Goal: Task Accomplishment & Management: Use online tool/utility

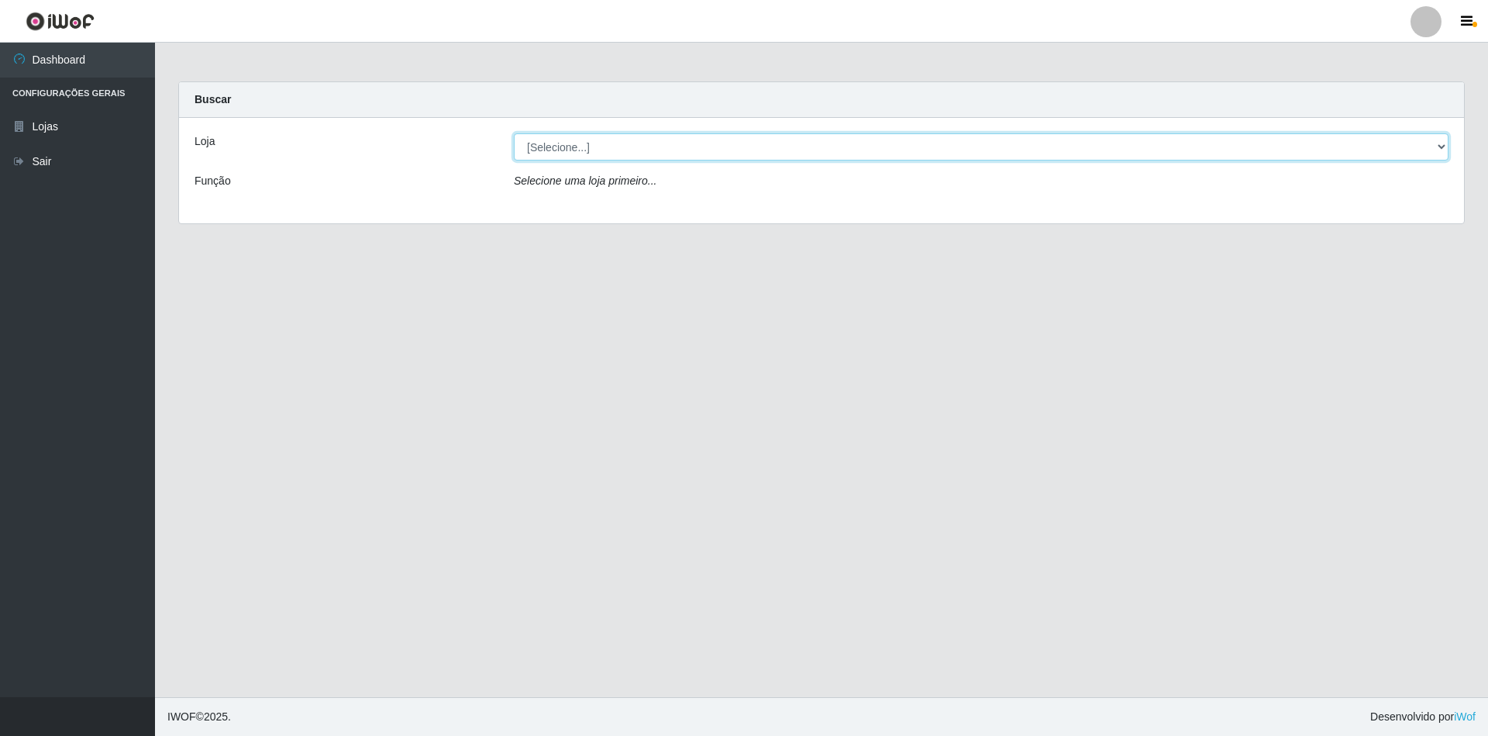
click at [602, 137] on select "[Selecione...] SuperShow - Asa Norte" at bounding box center [981, 146] width 935 height 27
select select "71"
click at [514, 133] on select "[Selecione...] SuperShow - Asa Norte" at bounding box center [981, 146] width 935 height 27
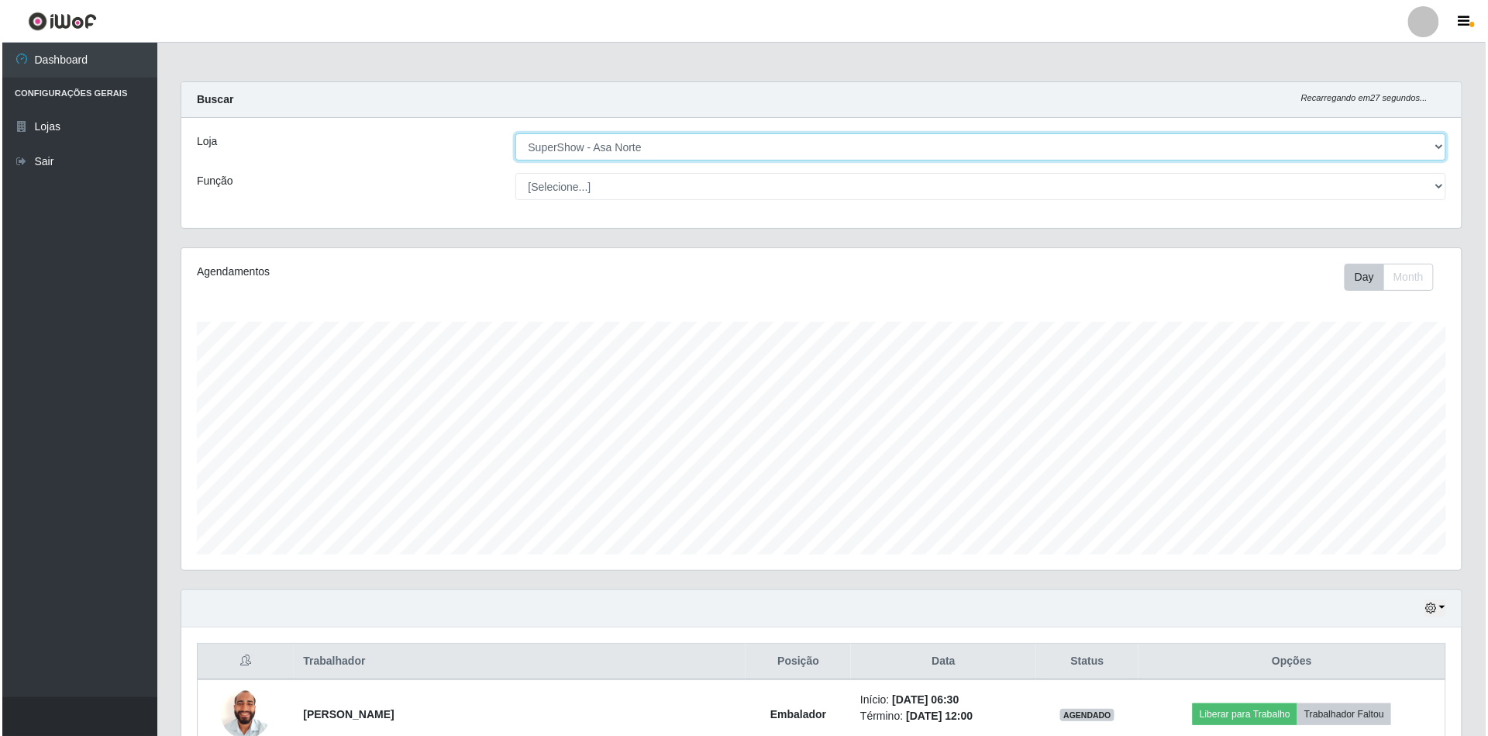
scroll to position [103, 0]
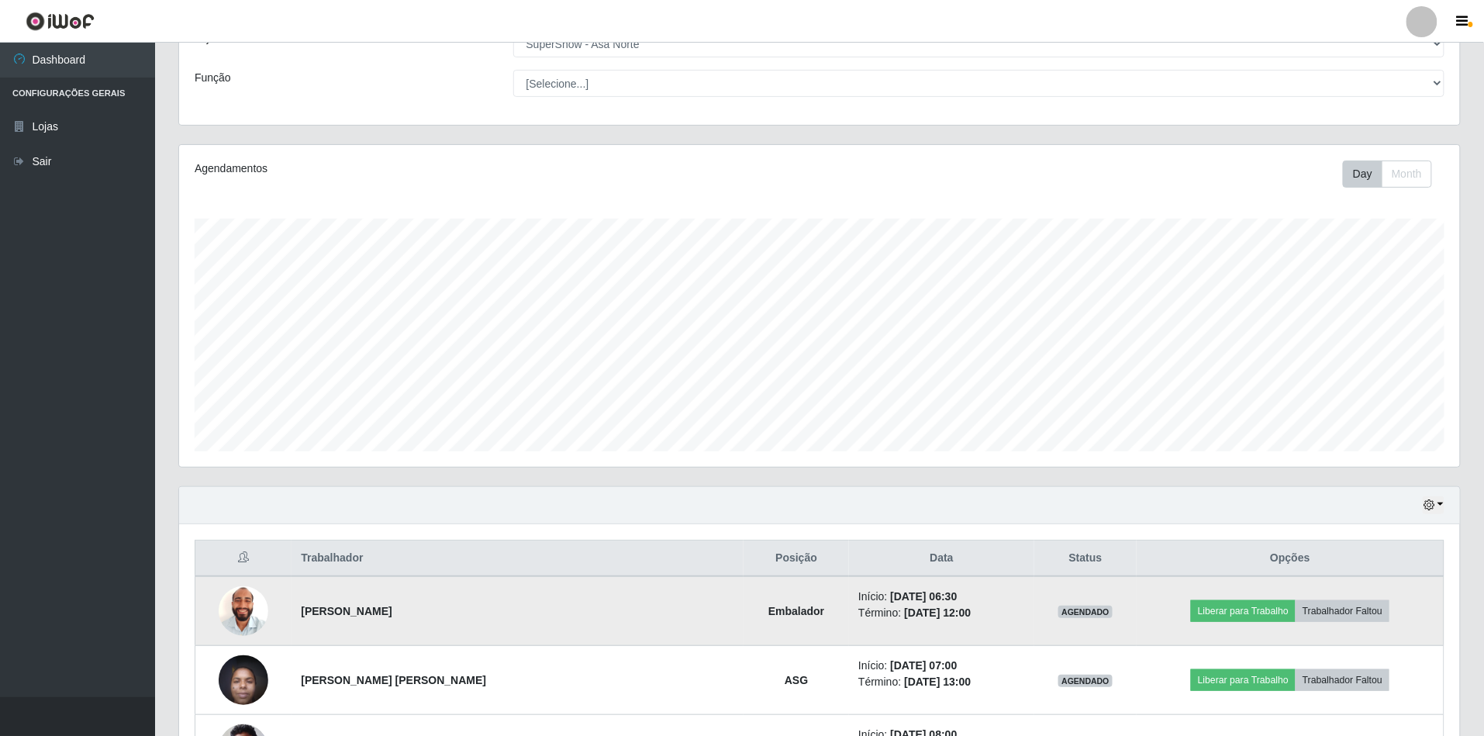
click at [255, 603] on img at bounding box center [244, 610] width 50 height 65
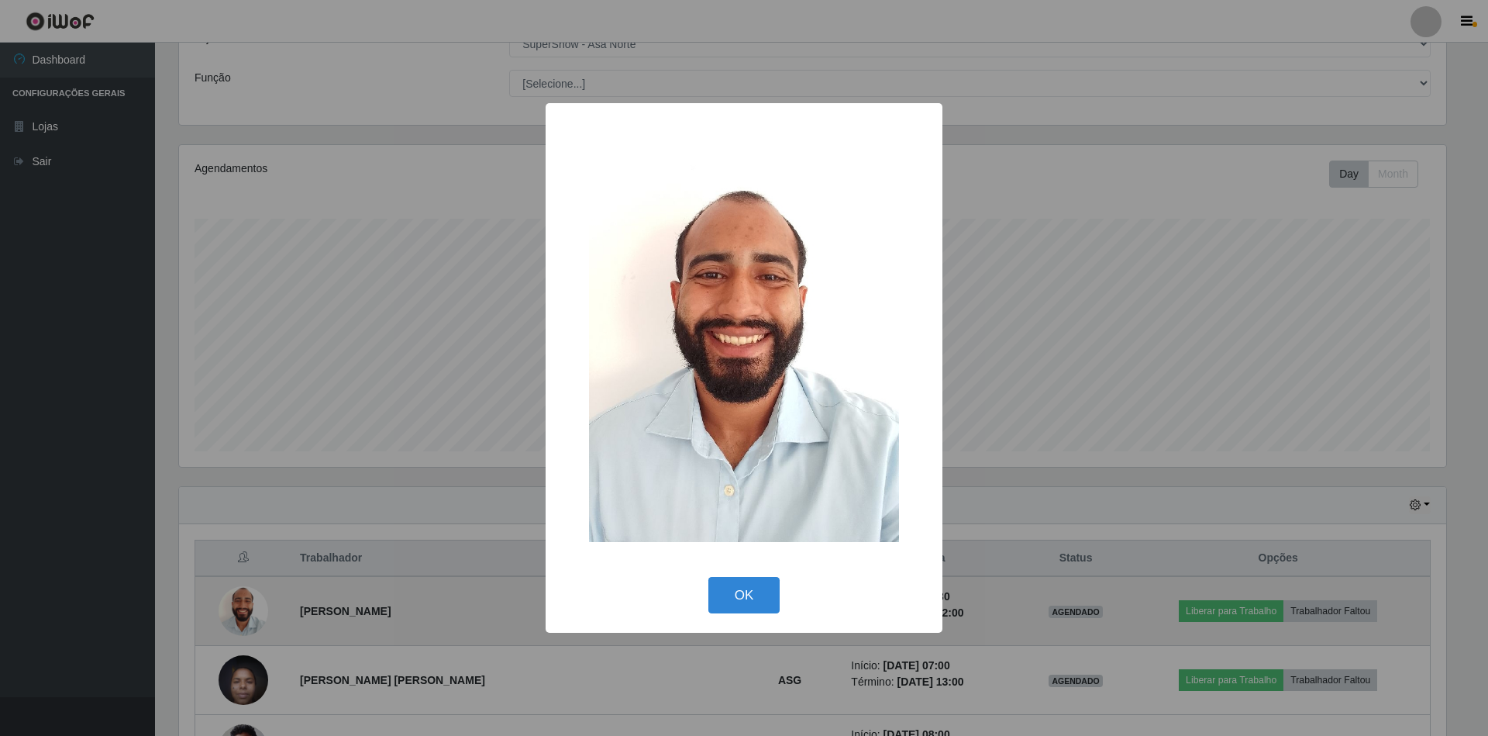
click at [255, 603] on div "× OK Cancel" at bounding box center [744, 368] width 1488 height 736
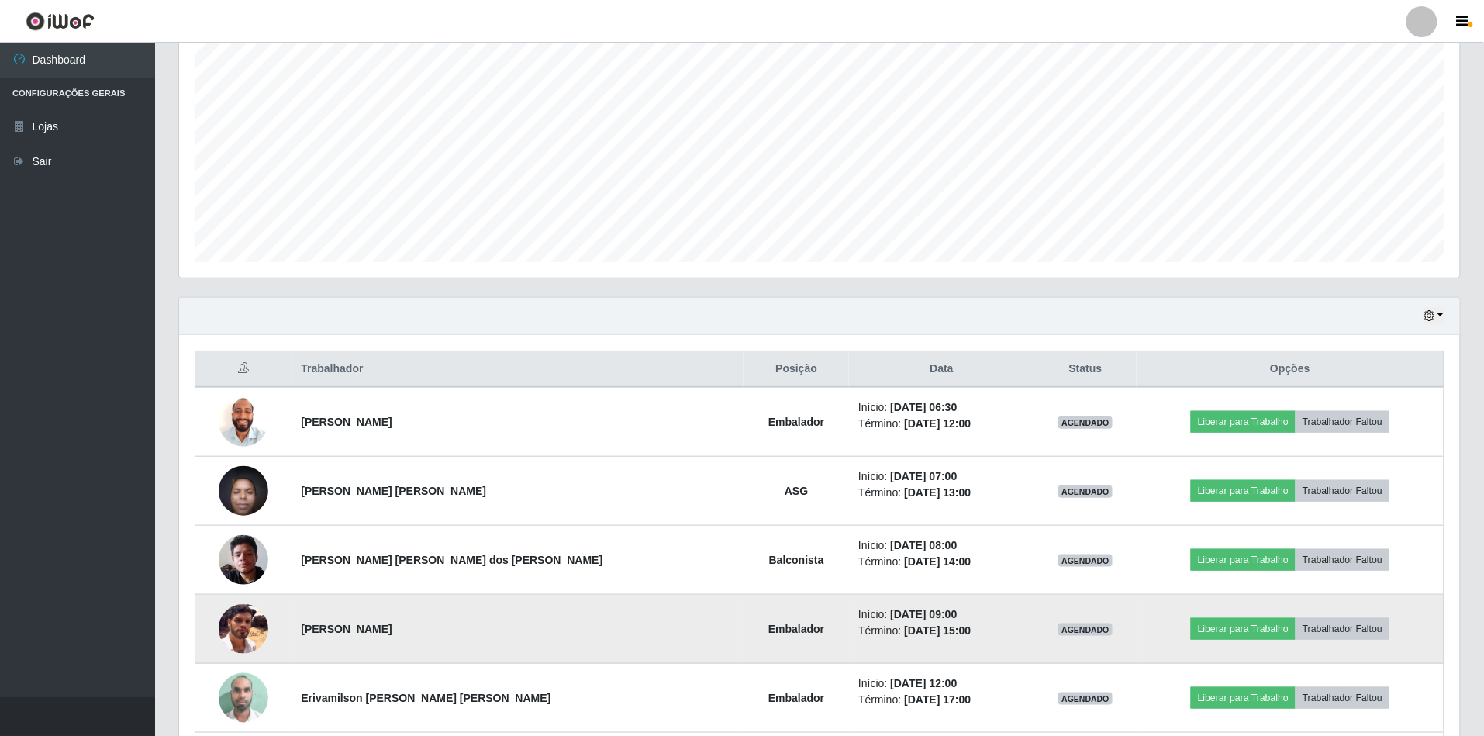
scroll to position [310, 0]
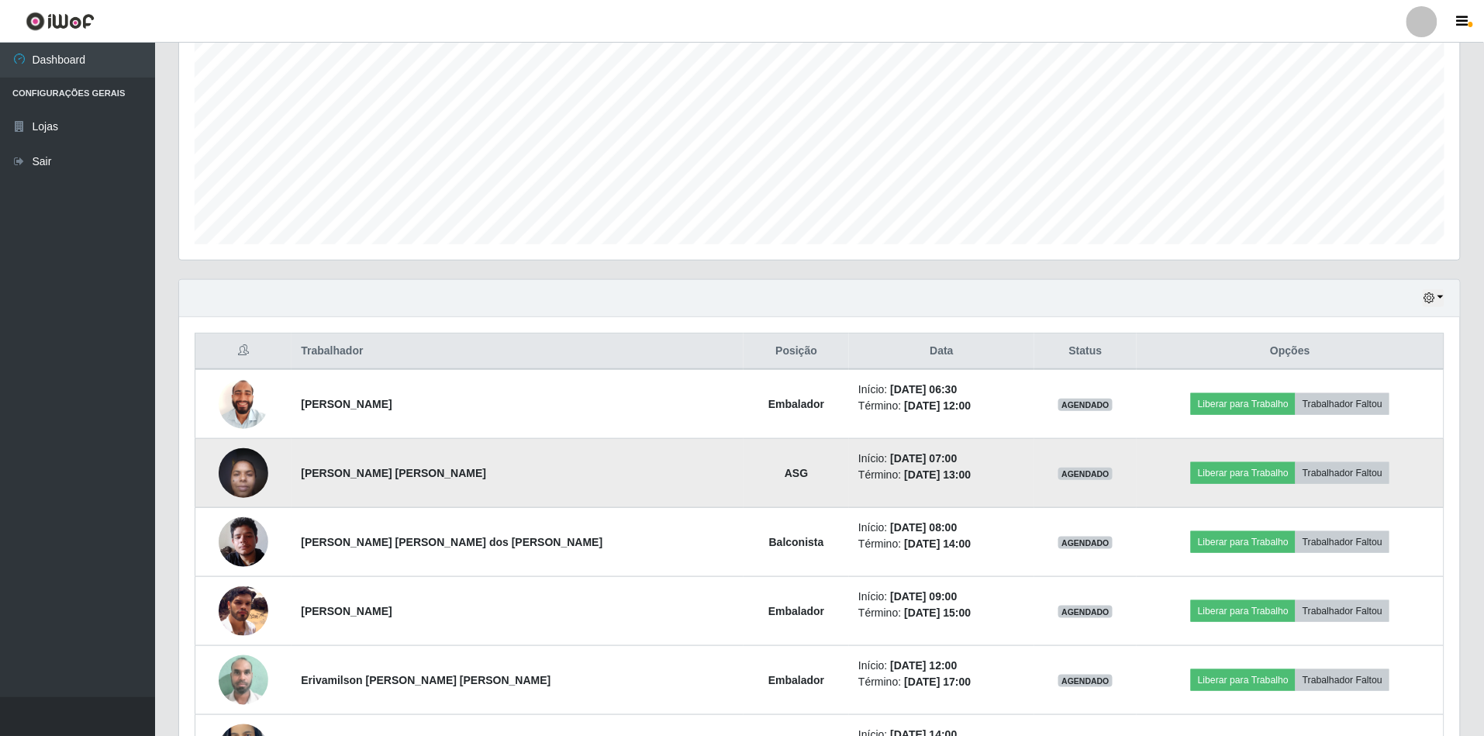
click at [240, 485] on img at bounding box center [244, 473] width 50 height 66
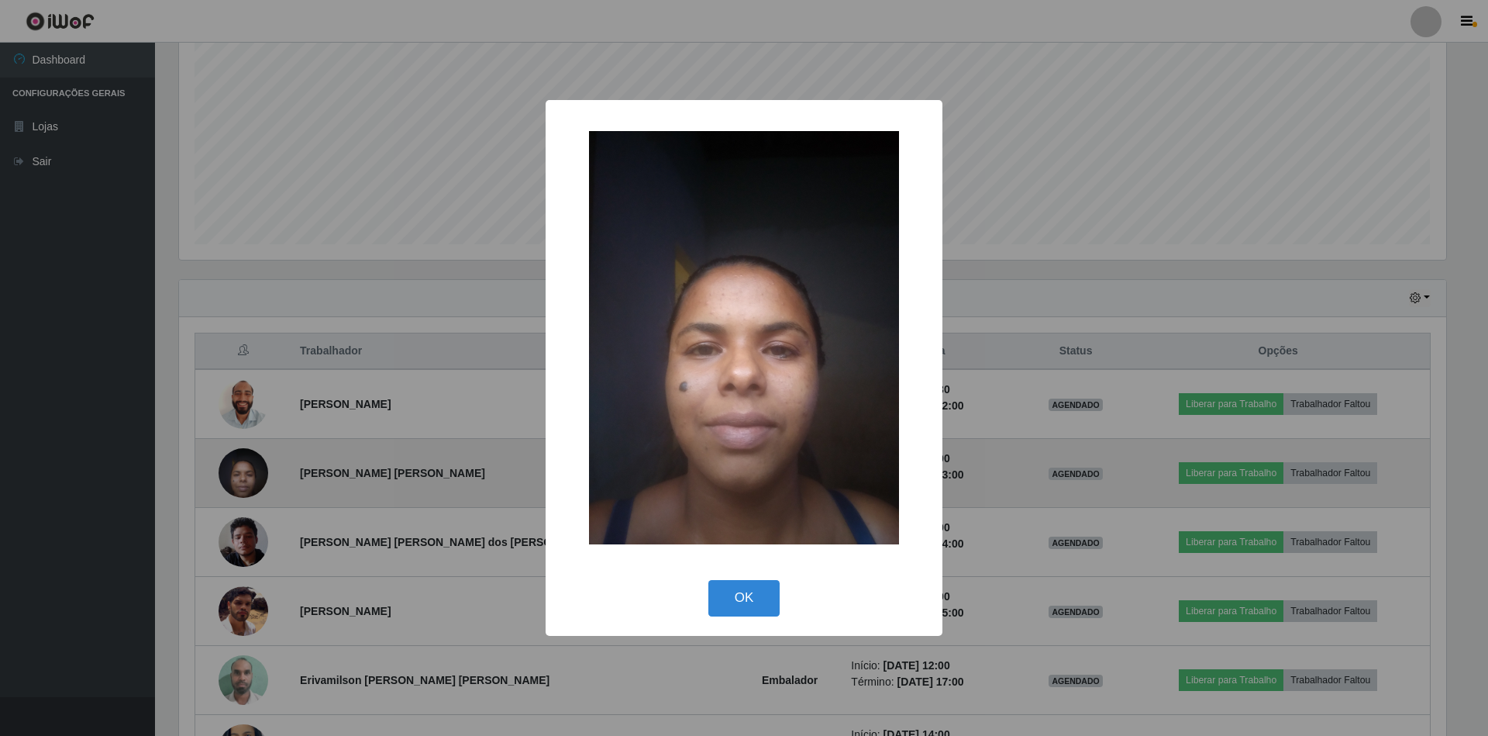
click at [240, 485] on div "× OK Cancel" at bounding box center [744, 368] width 1488 height 736
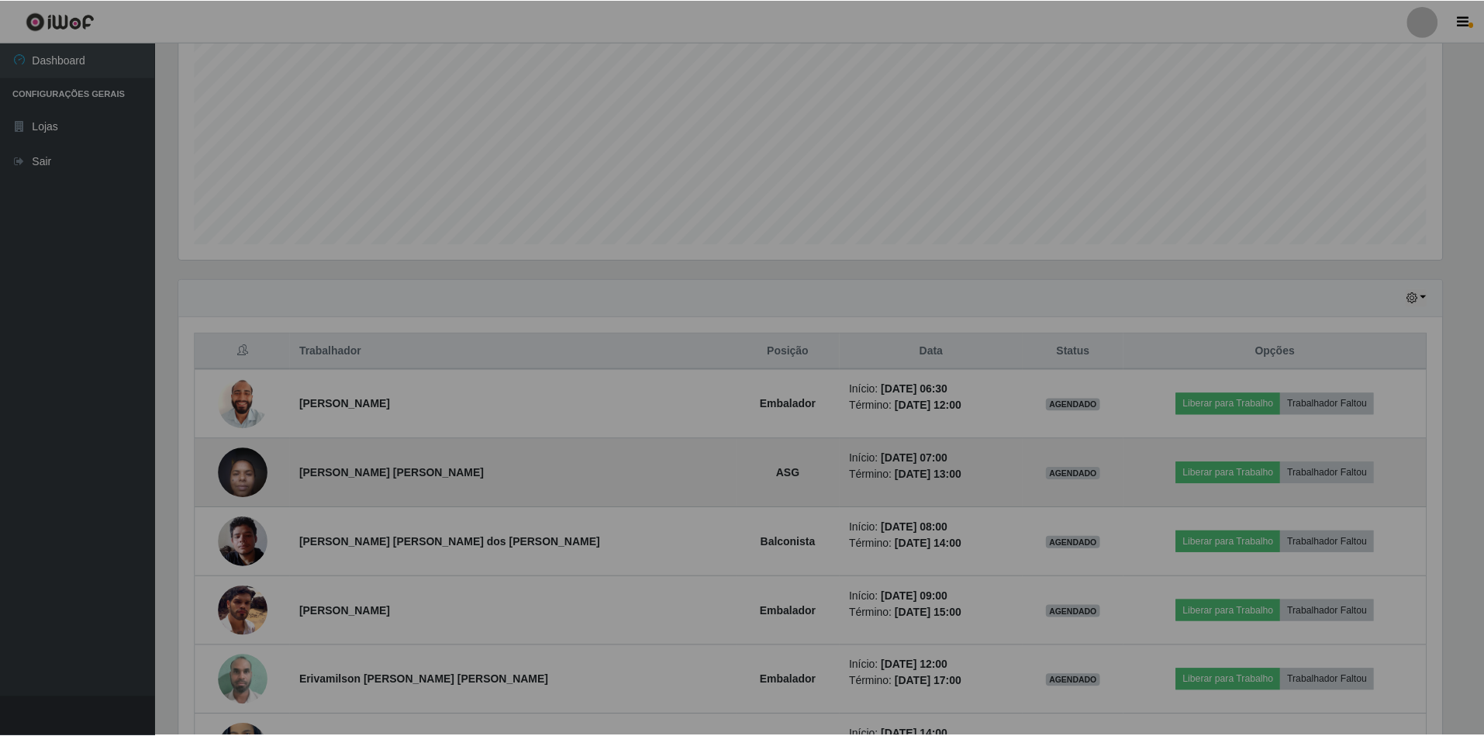
scroll to position [322, 1281]
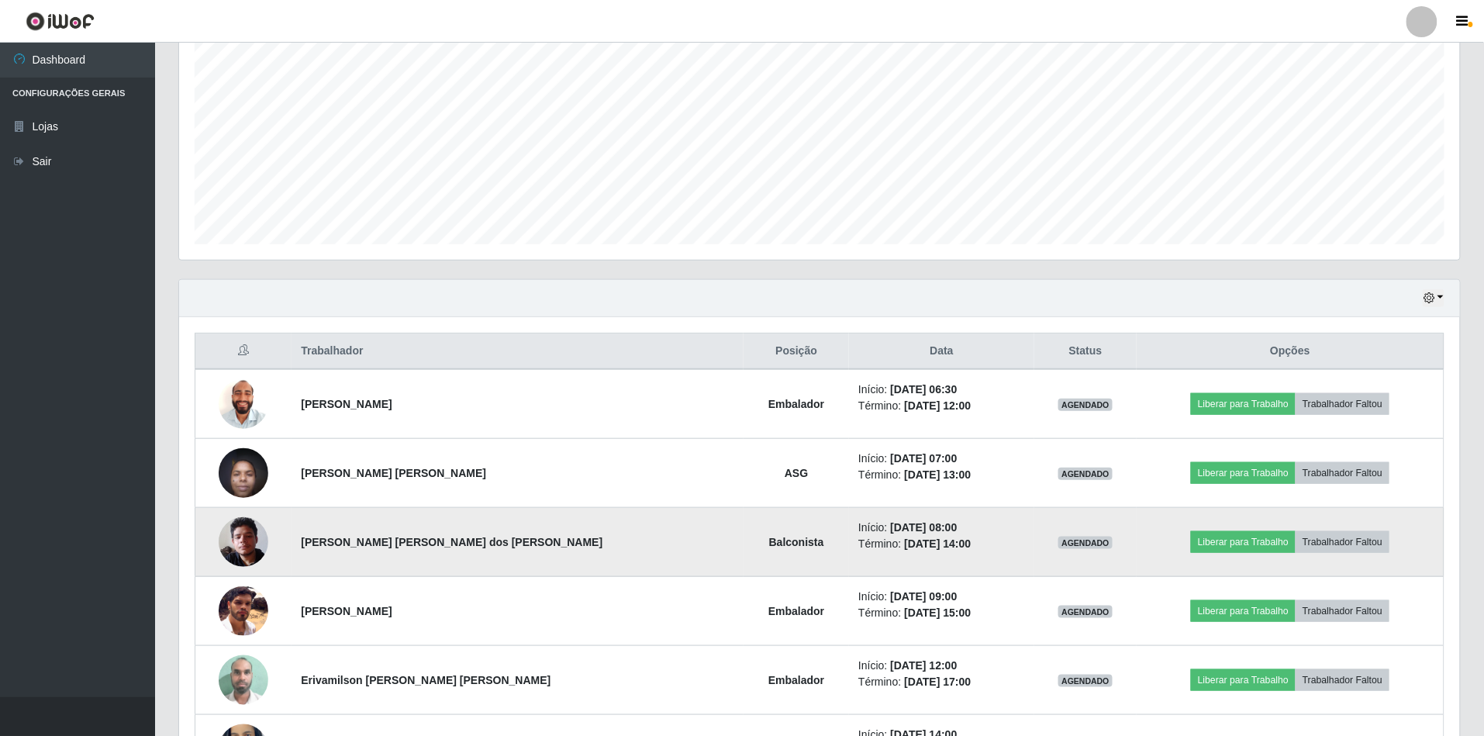
click at [259, 554] on img at bounding box center [244, 542] width 50 height 66
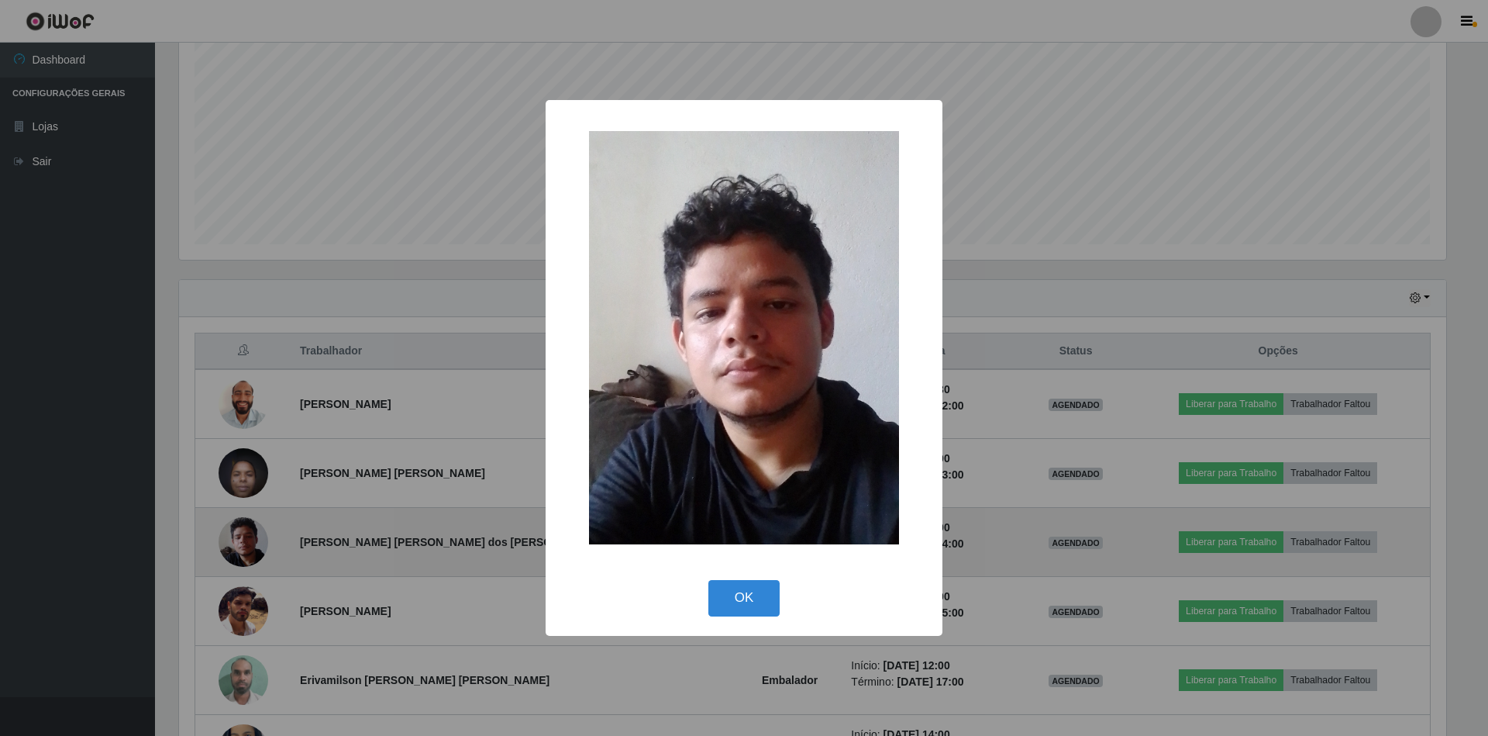
click at [259, 554] on div "× OK Cancel" at bounding box center [744, 368] width 1488 height 736
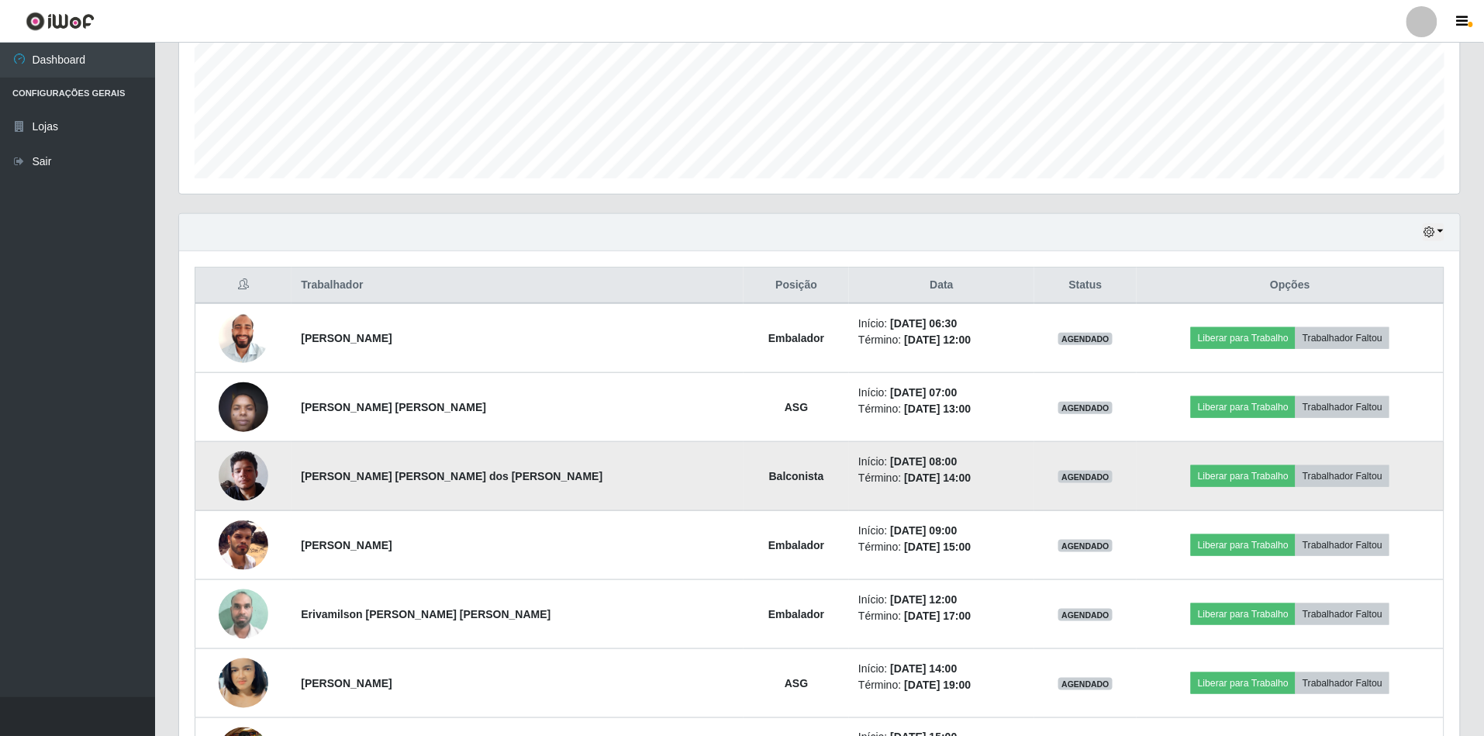
scroll to position [413, 0]
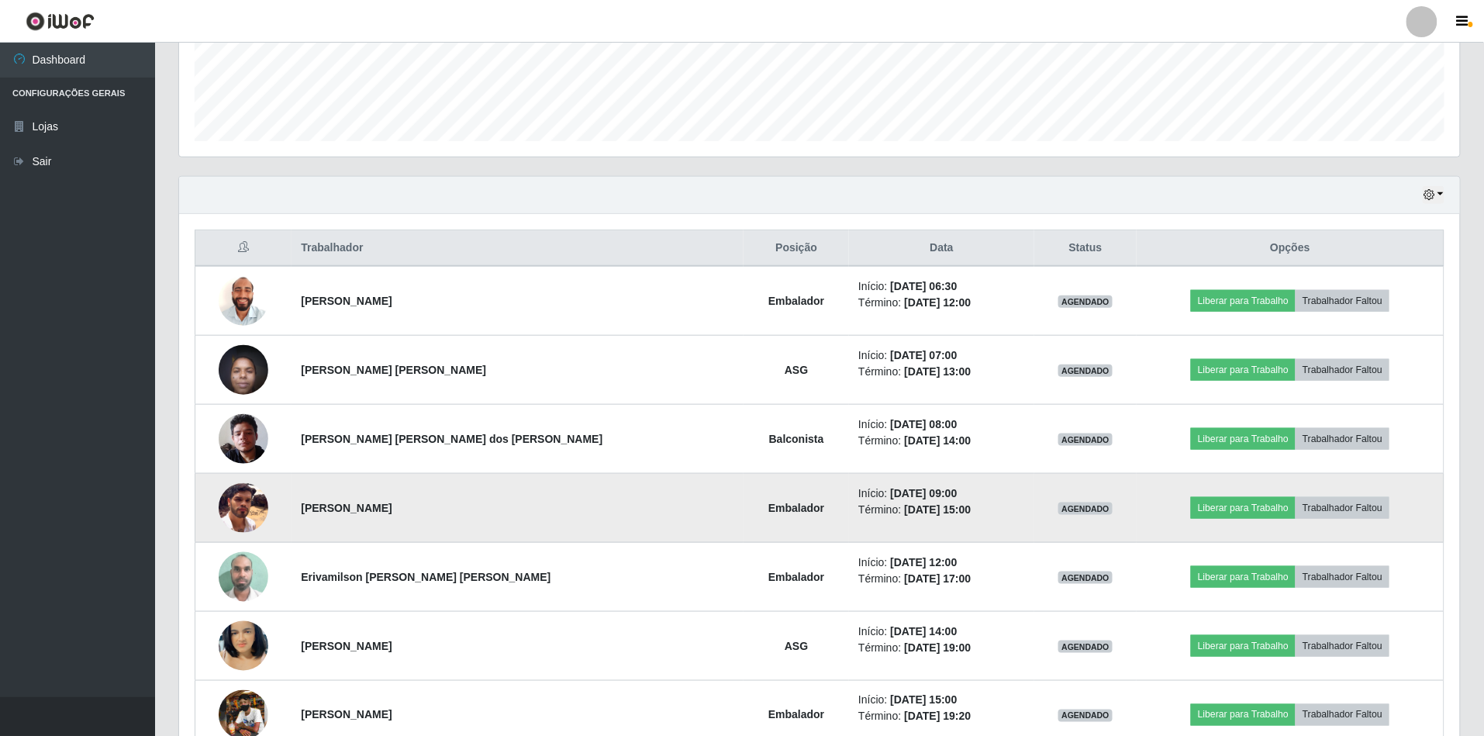
click at [249, 519] on img at bounding box center [244, 508] width 50 height 50
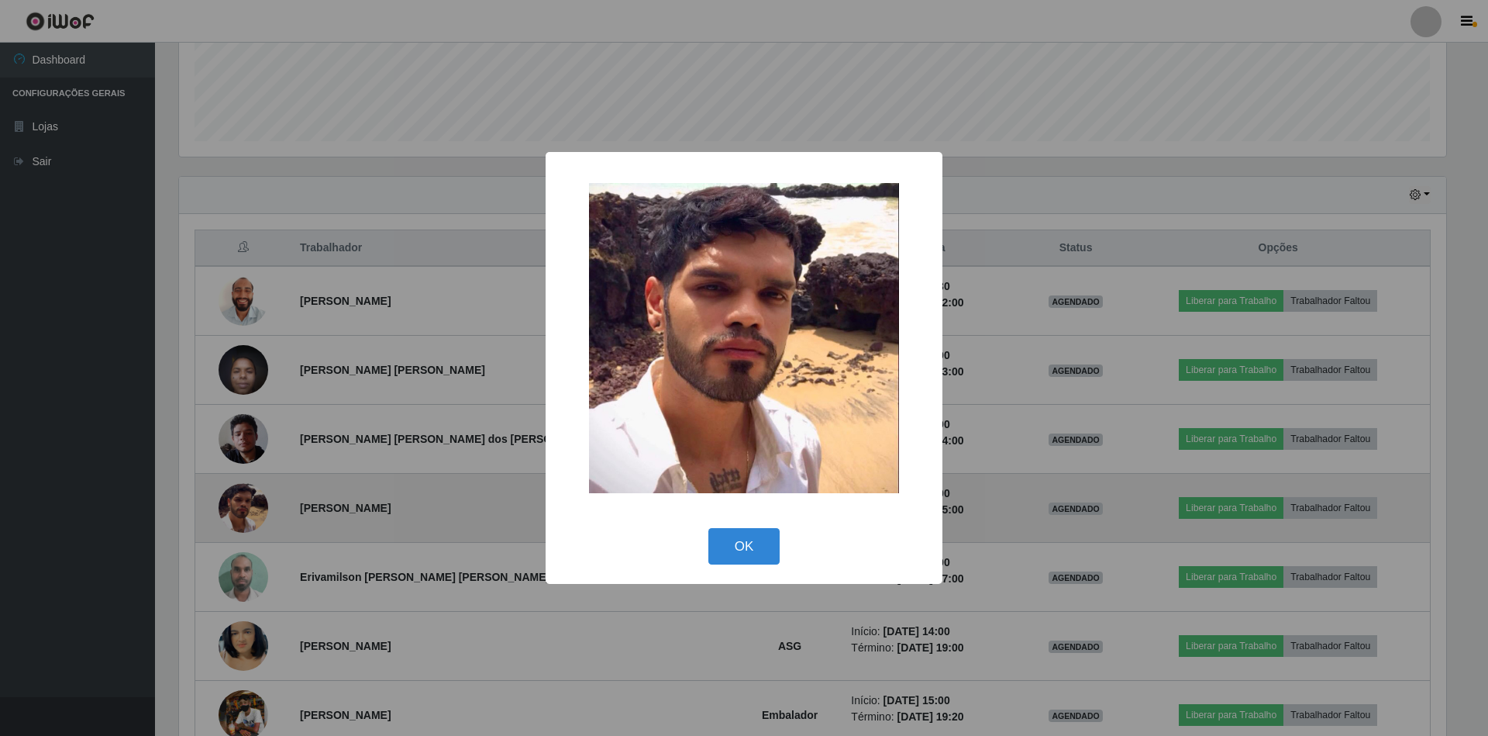
click at [249, 519] on div "× OK Cancel" at bounding box center [744, 368] width 1488 height 736
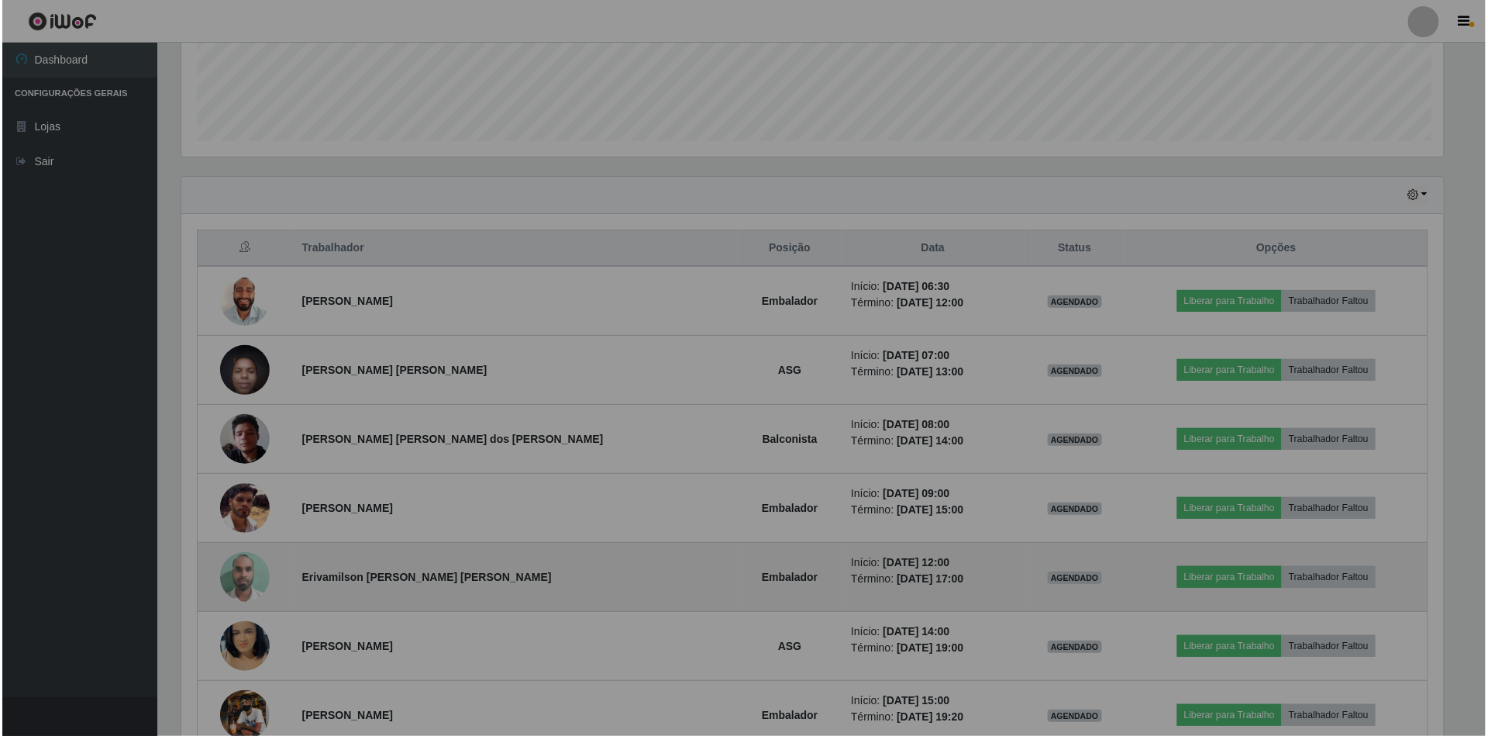
scroll to position [322, 1281]
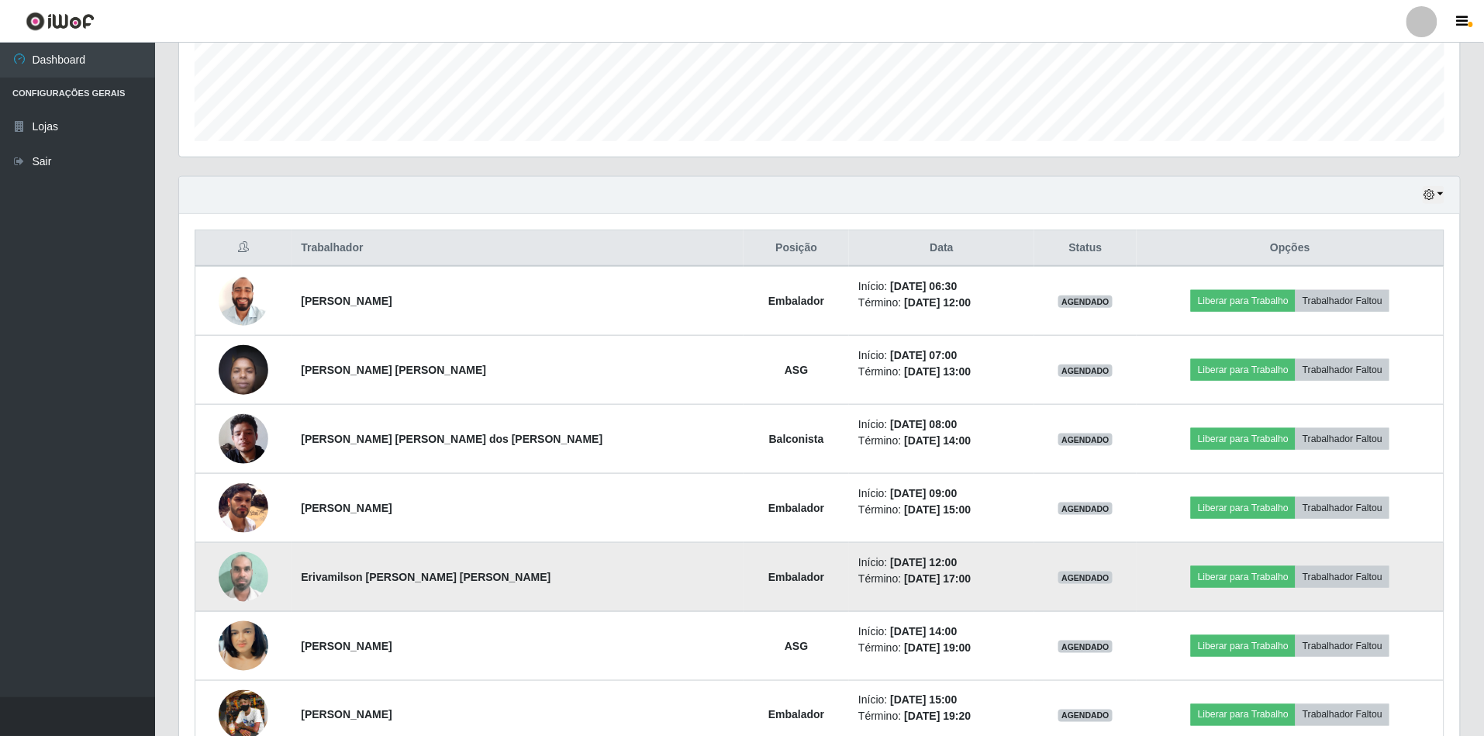
click at [243, 569] on img at bounding box center [244, 576] width 50 height 66
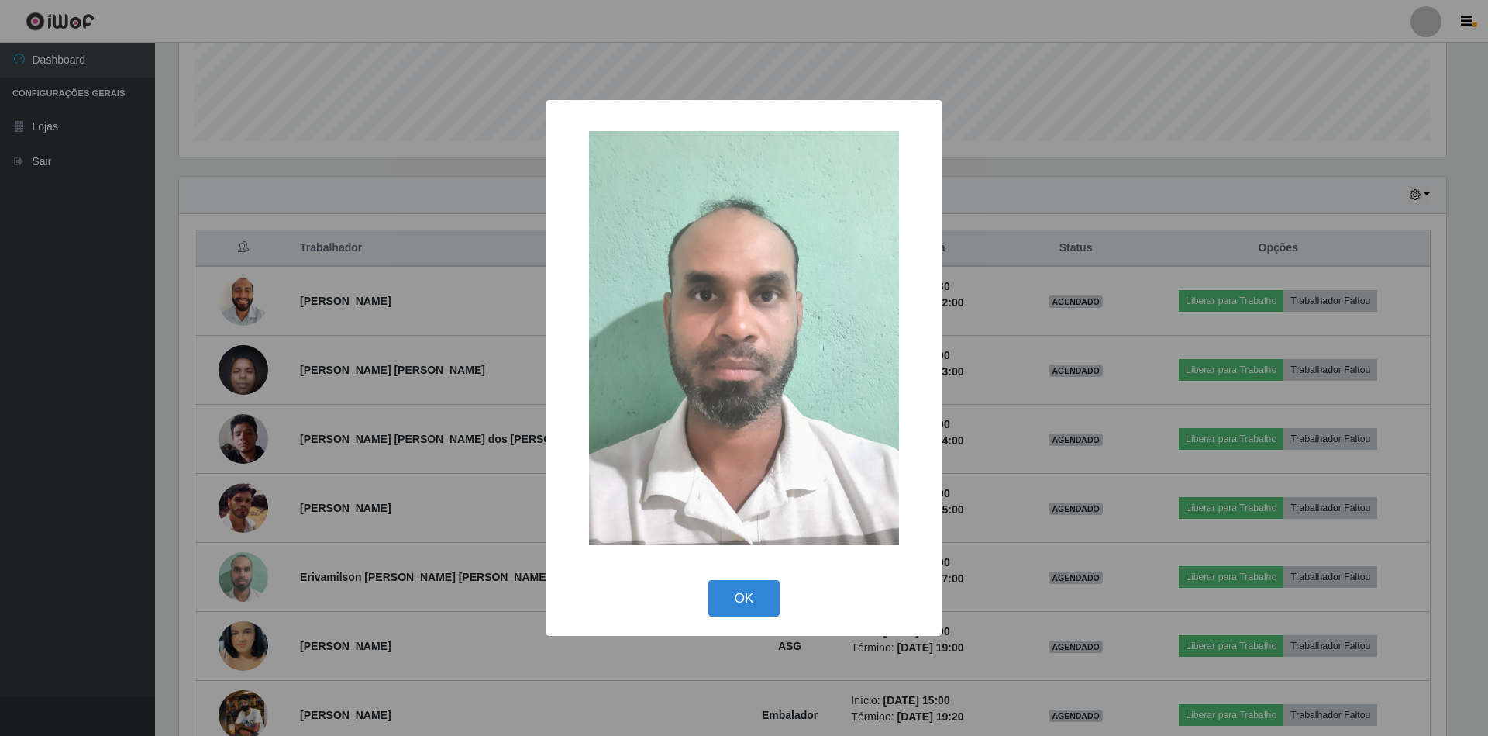
click at [243, 571] on div "× OK Cancel" at bounding box center [744, 368] width 1488 height 736
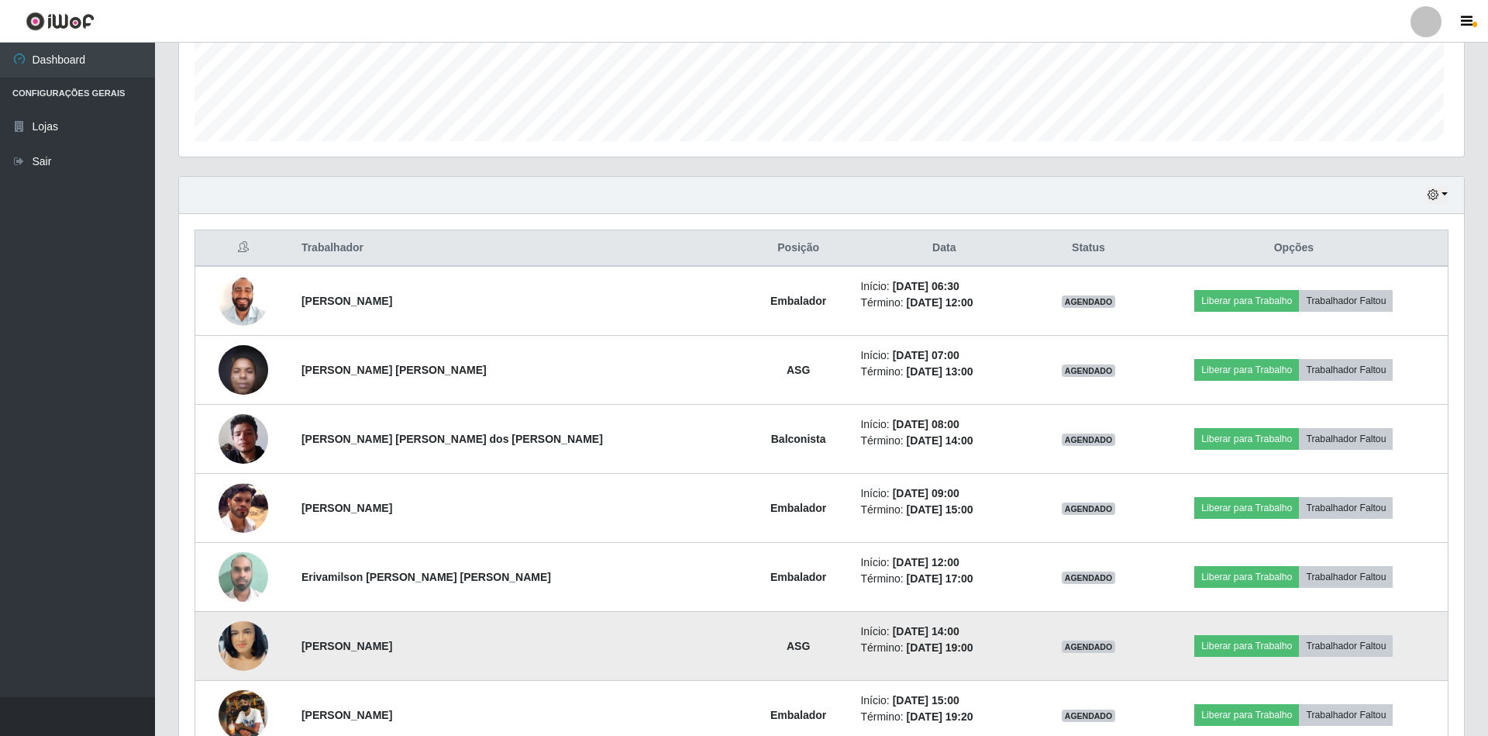
scroll to position [322, 1281]
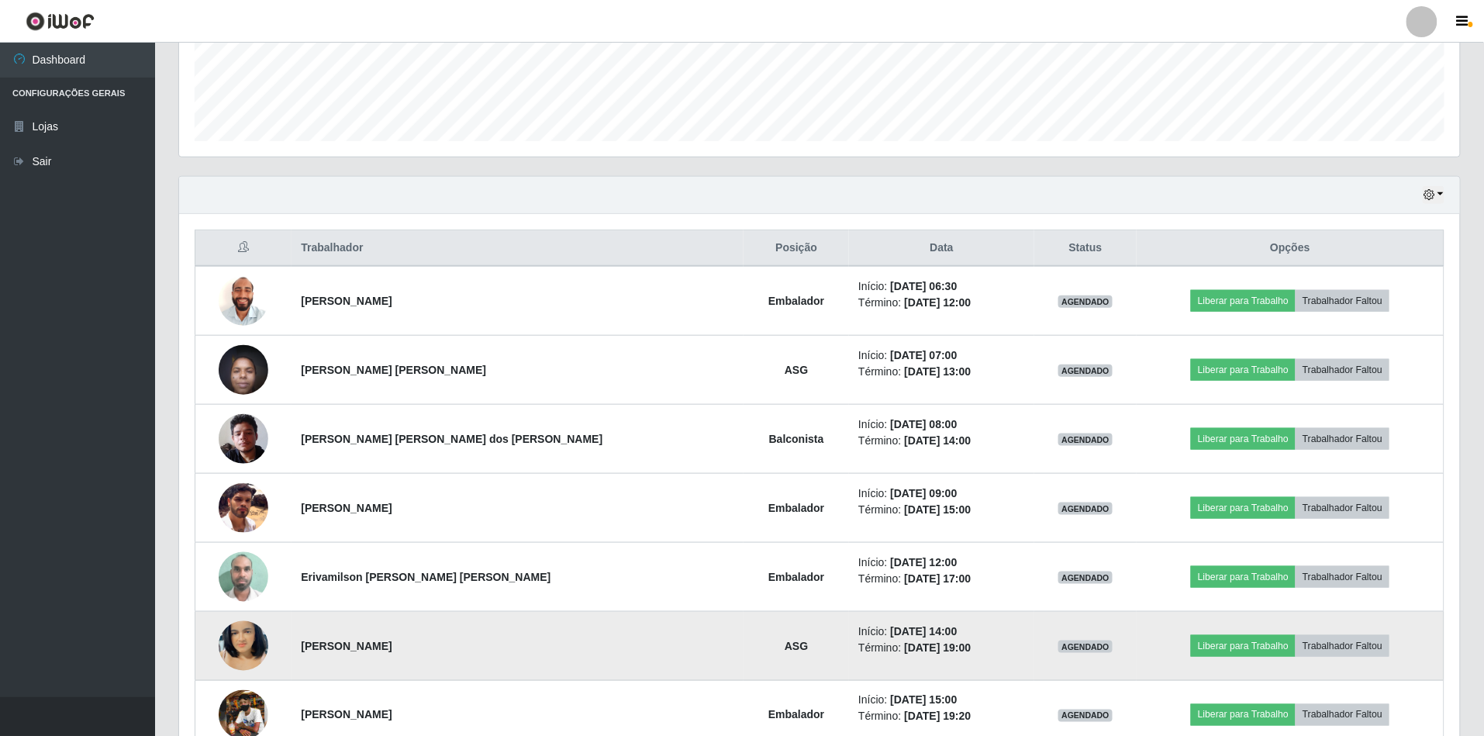
click at [257, 636] on img at bounding box center [244, 646] width 50 height 88
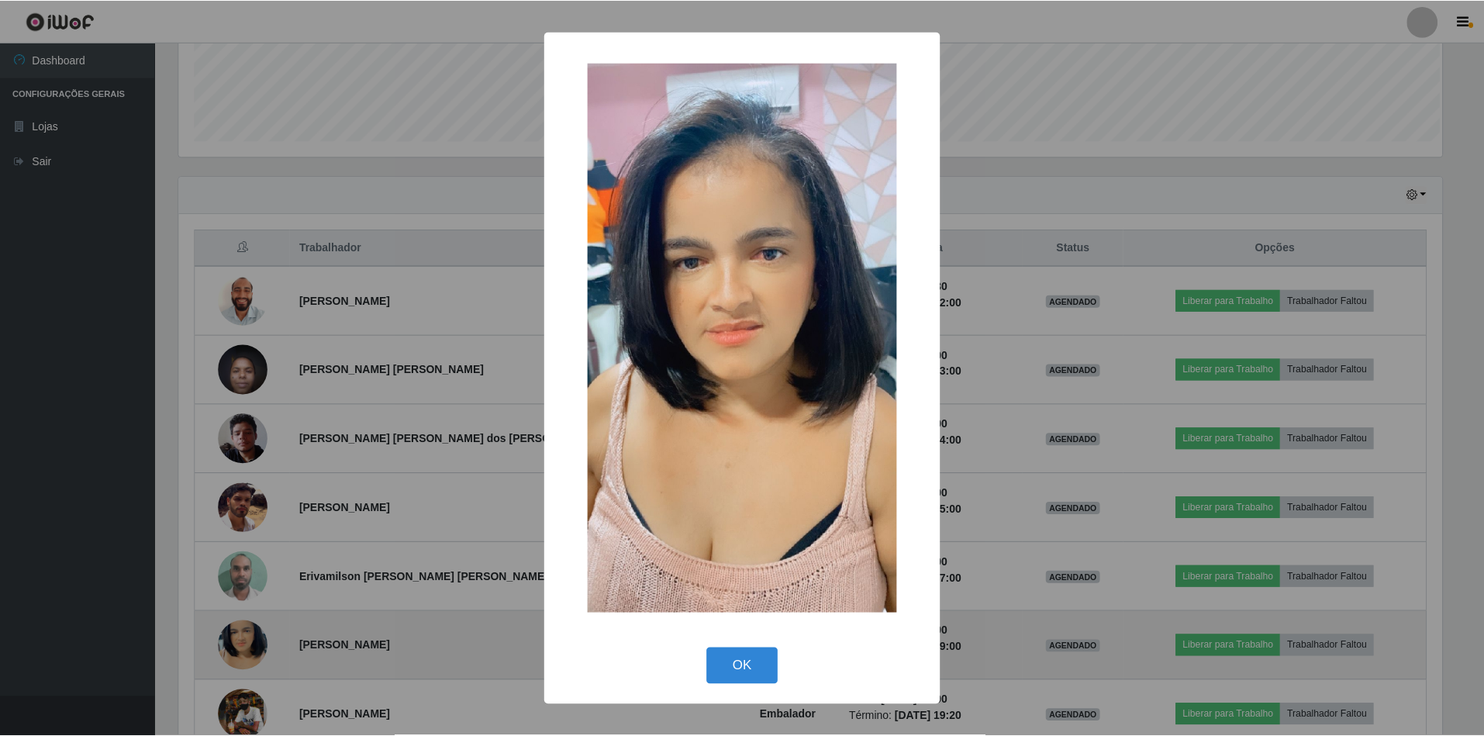
scroll to position [322, 1267]
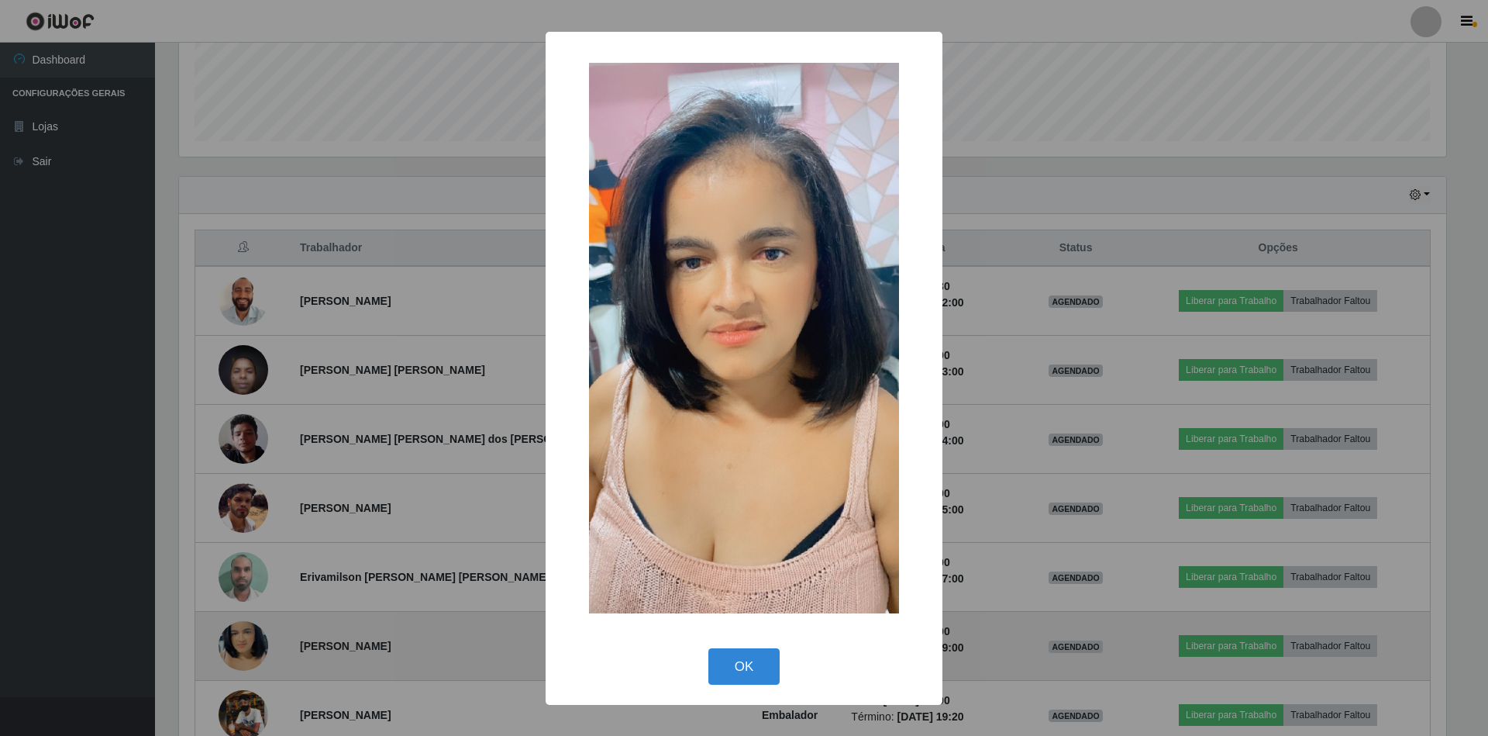
click at [257, 636] on div "× OK Cancel" at bounding box center [744, 368] width 1488 height 736
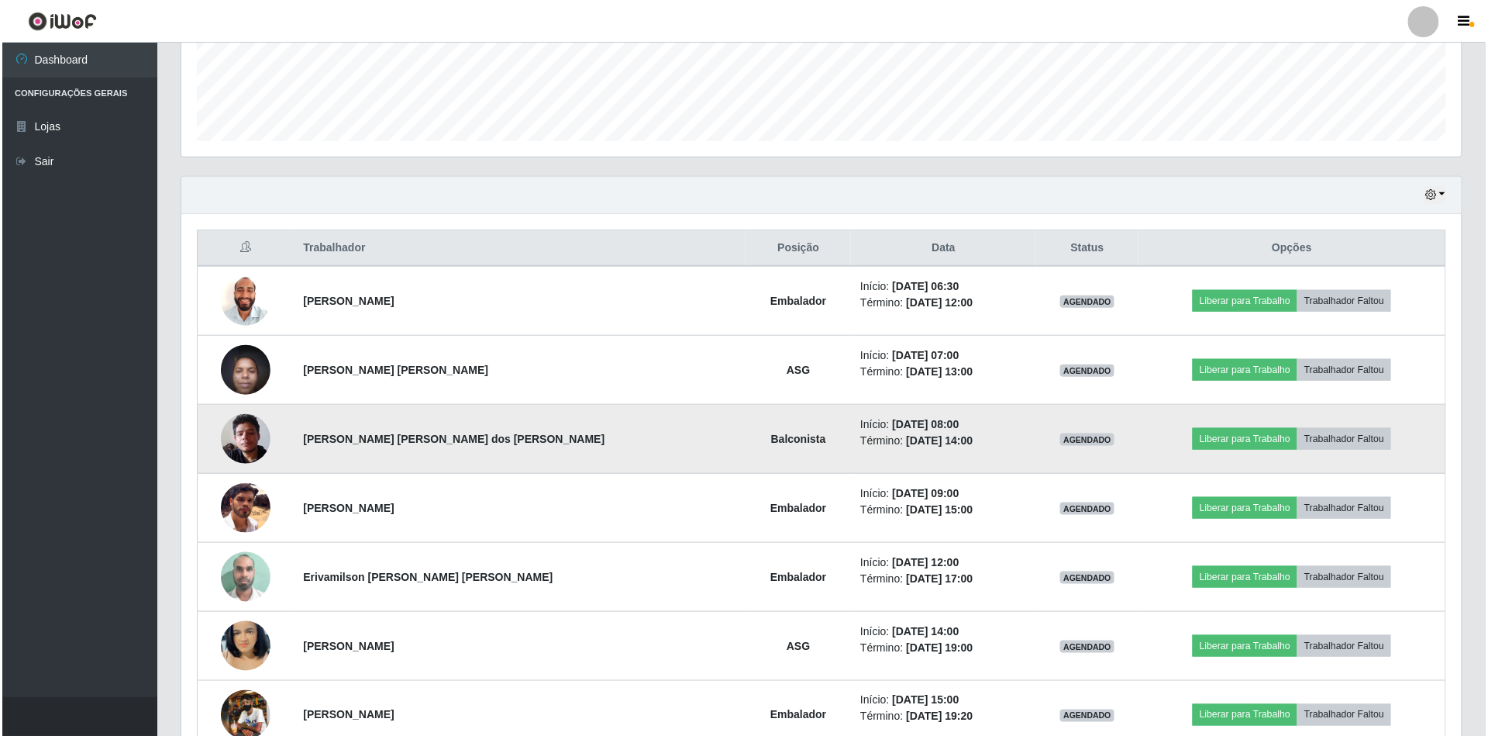
scroll to position [0, 0]
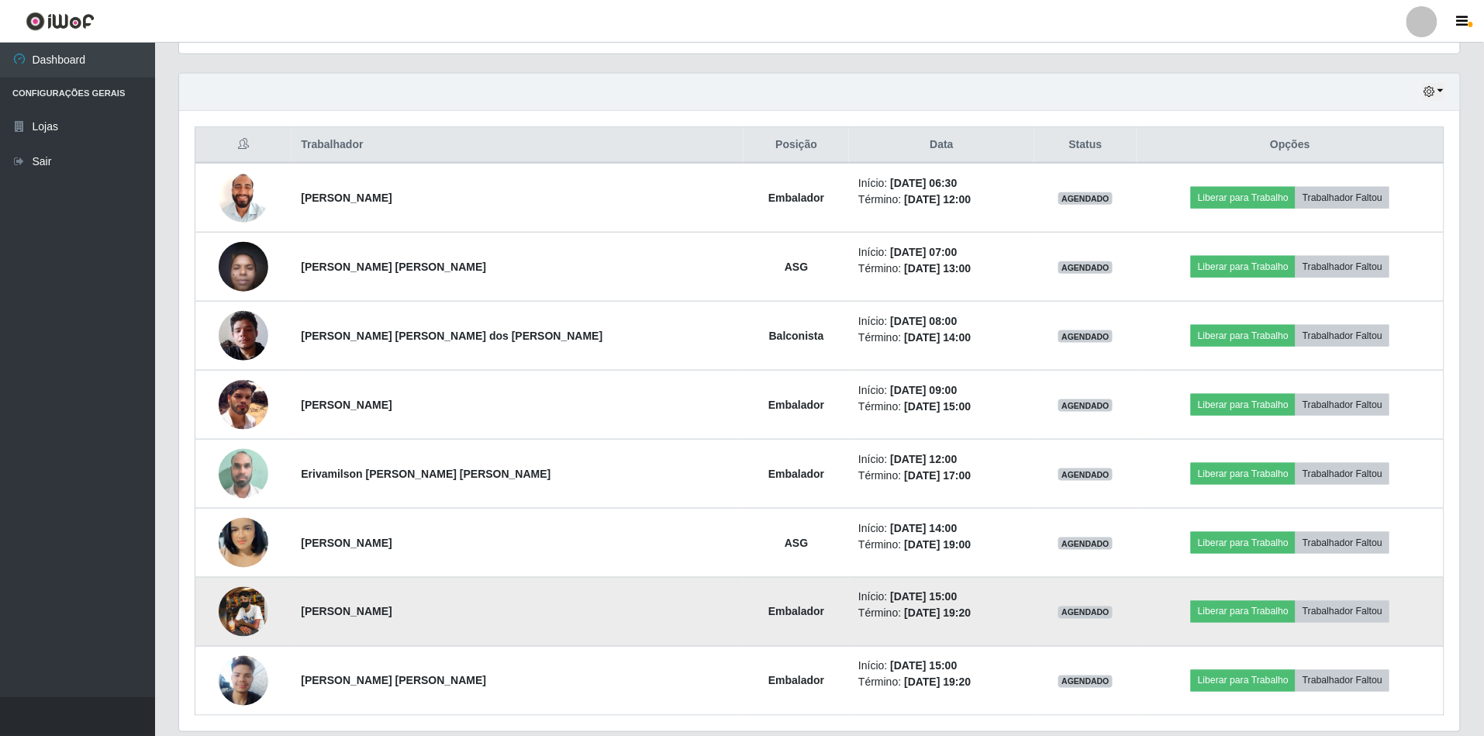
click at [249, 620] on img at bounding box center [244, 612] width 50 height 50
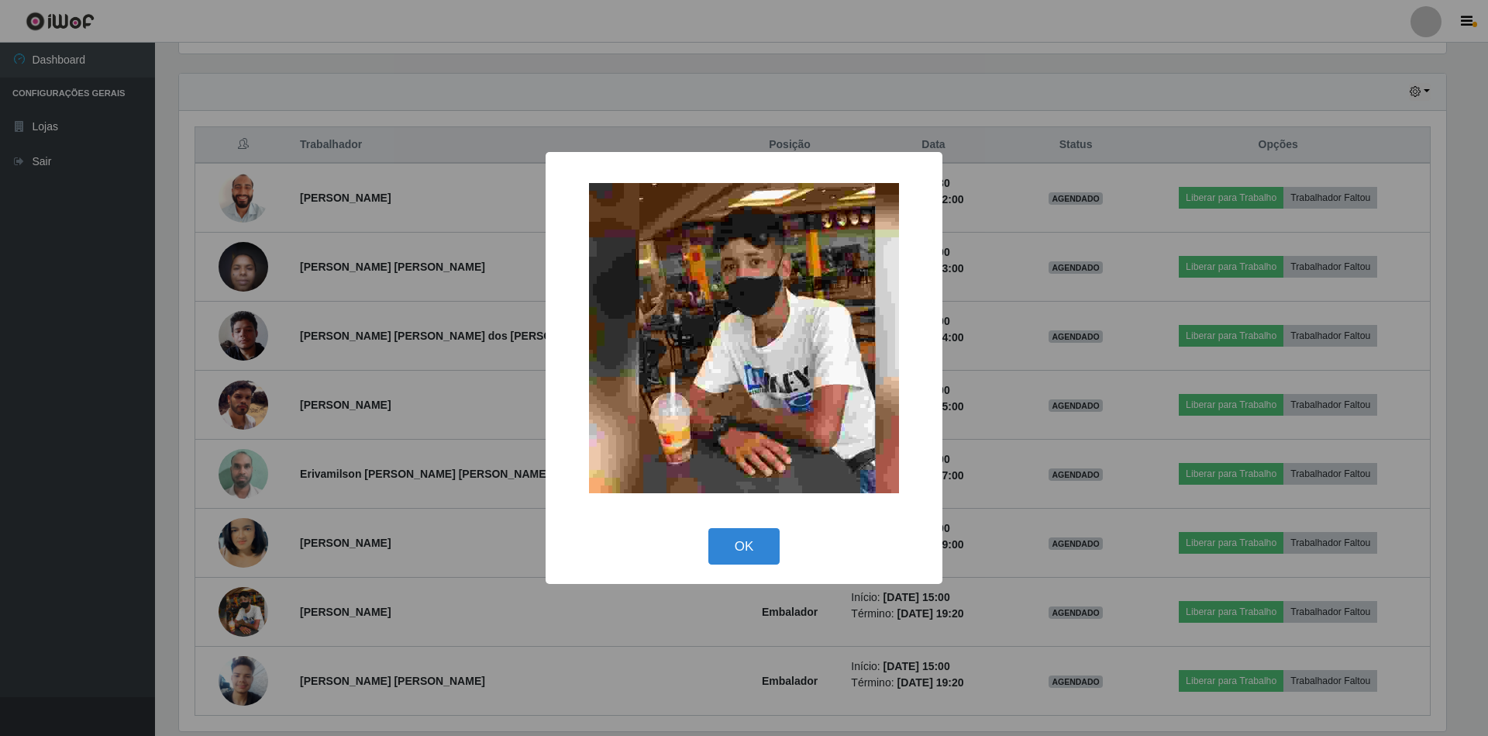
click at [305, 540] on div "× OK Cancel" at bounding box center [744, 368] width 1488 height 736
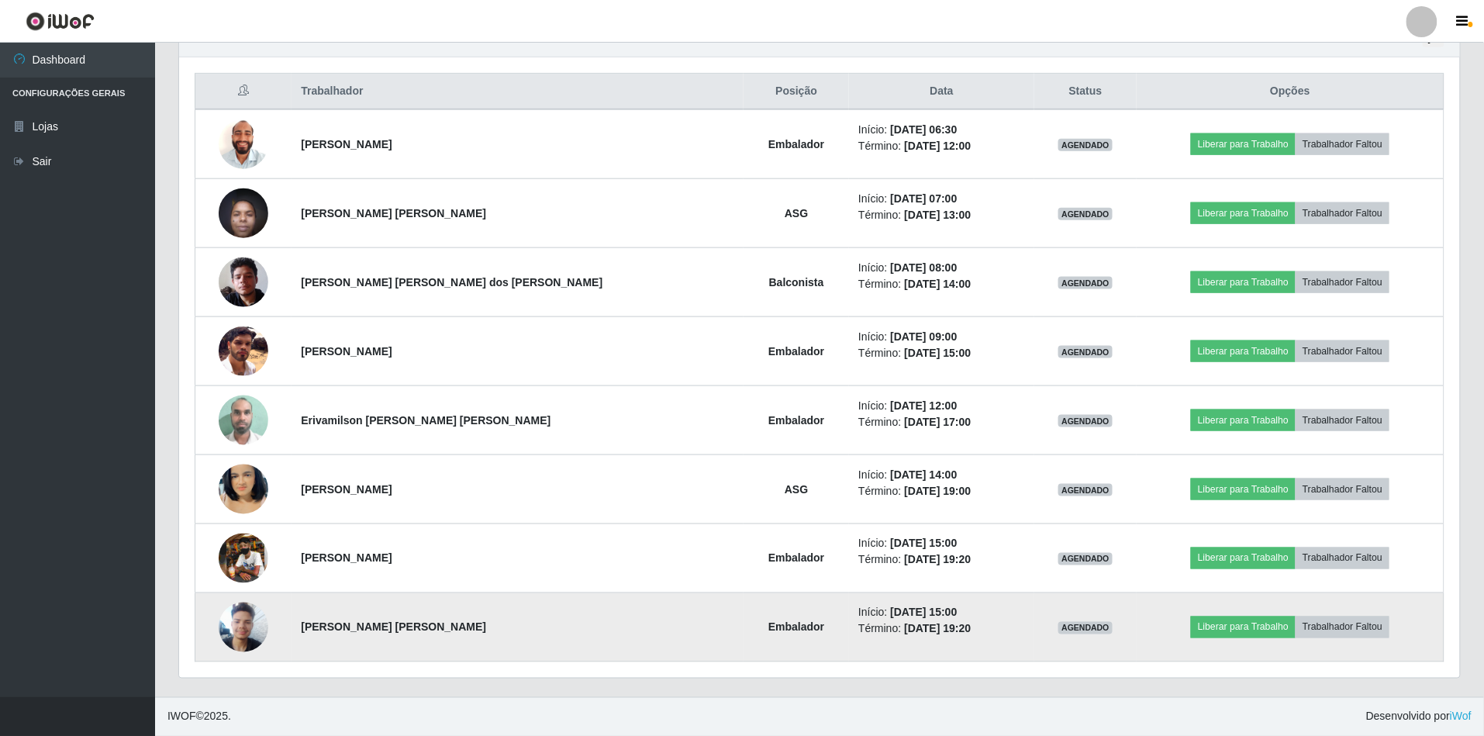
click at [236, 624] on img at bounding box center [244, 627] width 50 height 66
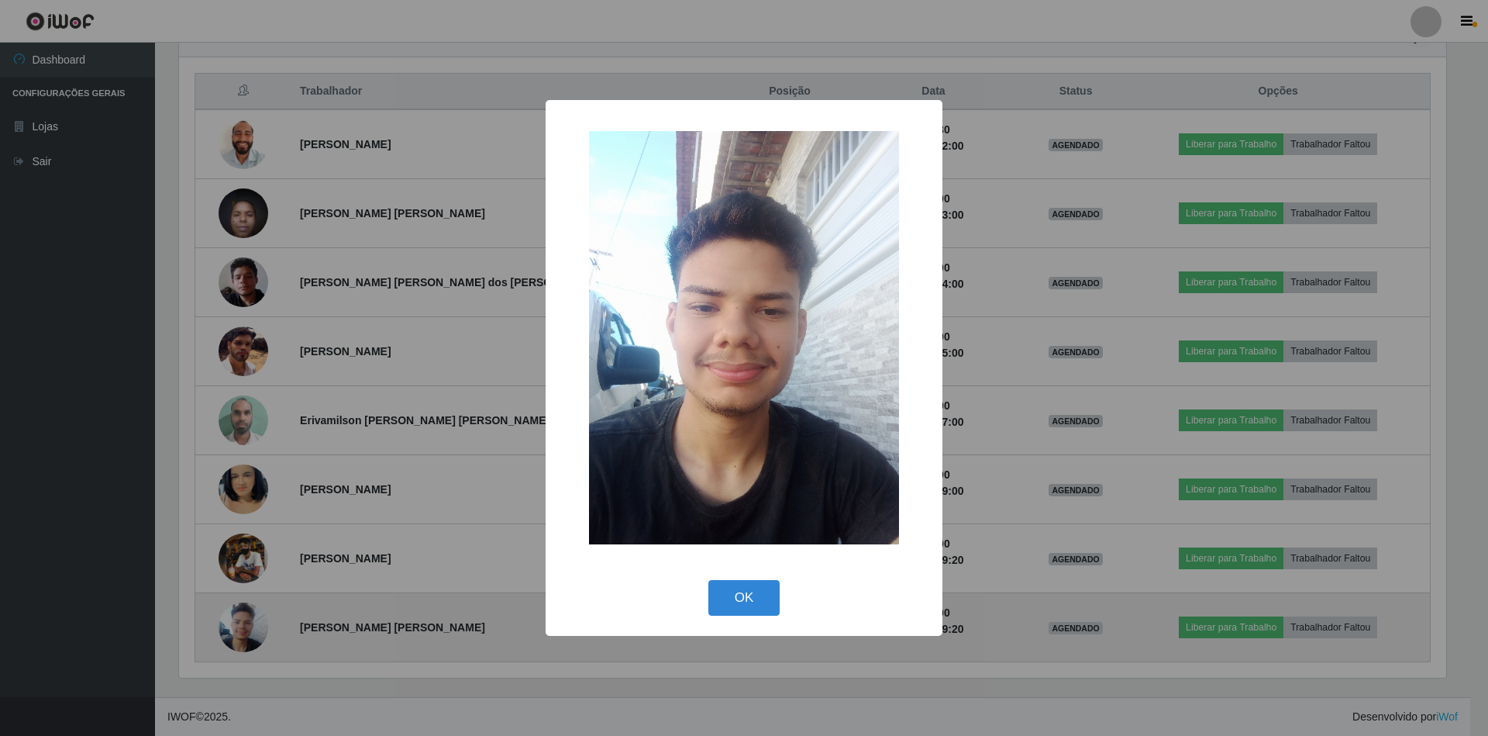
click at [236, 624] on div "× OK Cancel" at bounding box center [744, 368] width 1488 height 736
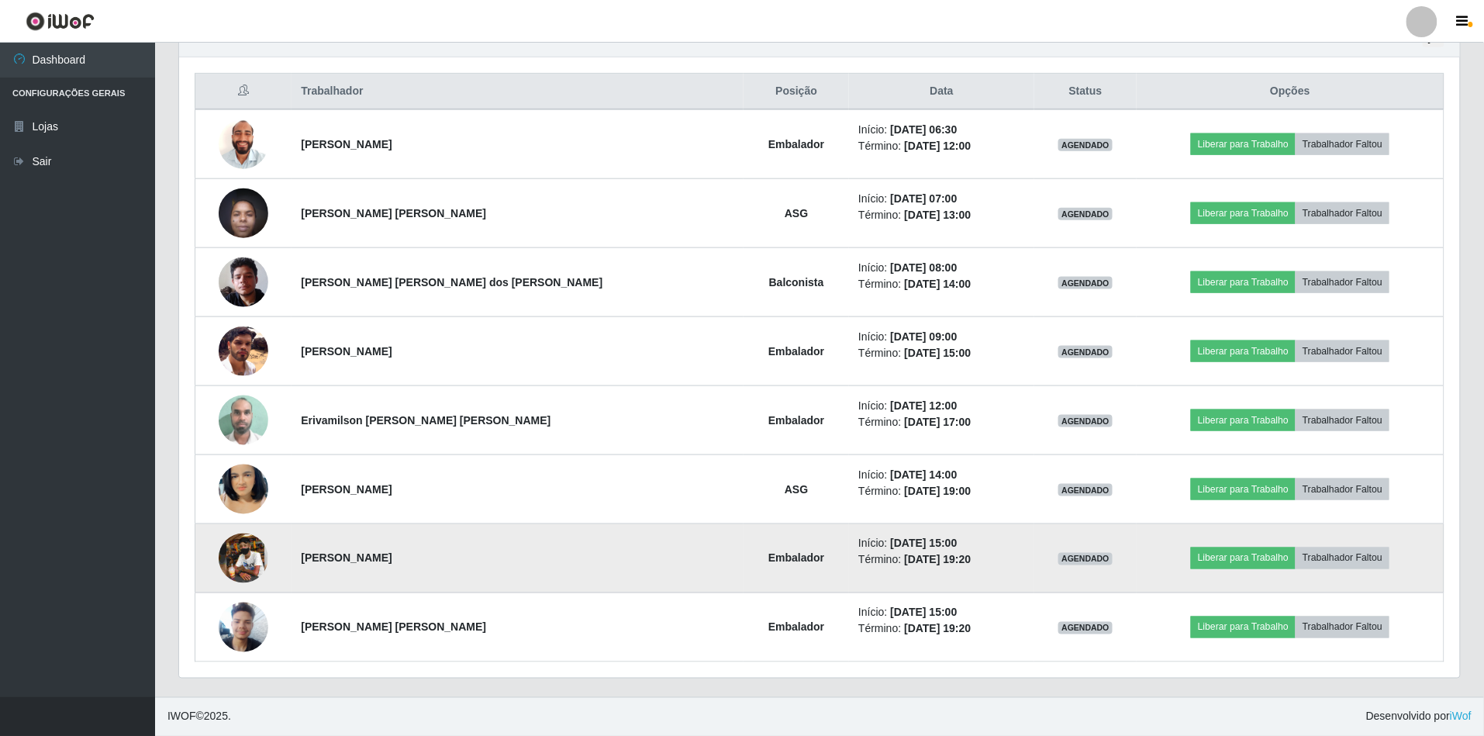
click at [257, 565] on img at bounding box center [244, 558] width 50 height 50
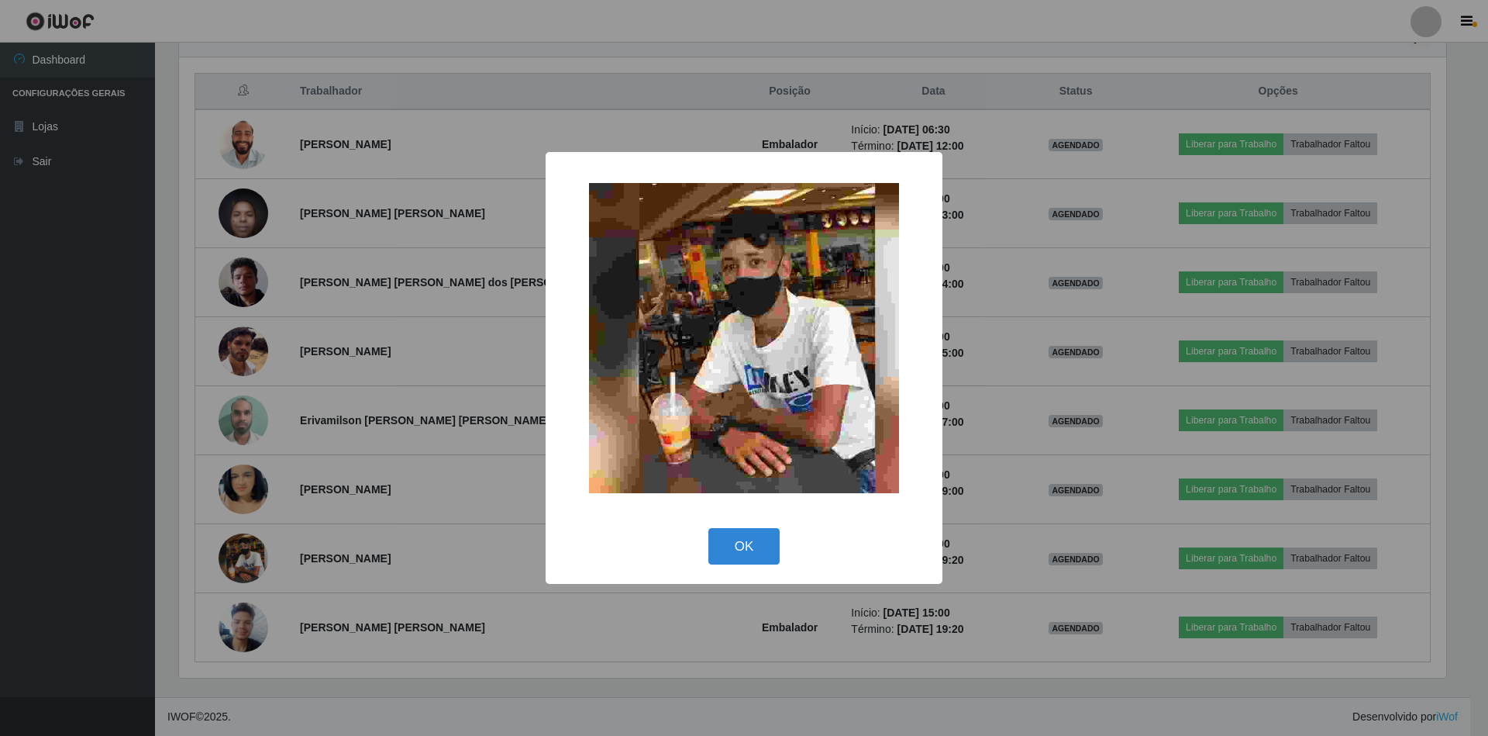
click at [695, 333] on img at bounding box center [744, 338] width 310 height 310
click at [738, 546] on button "OK" at bounding box center [745, 546] width 72 height 36
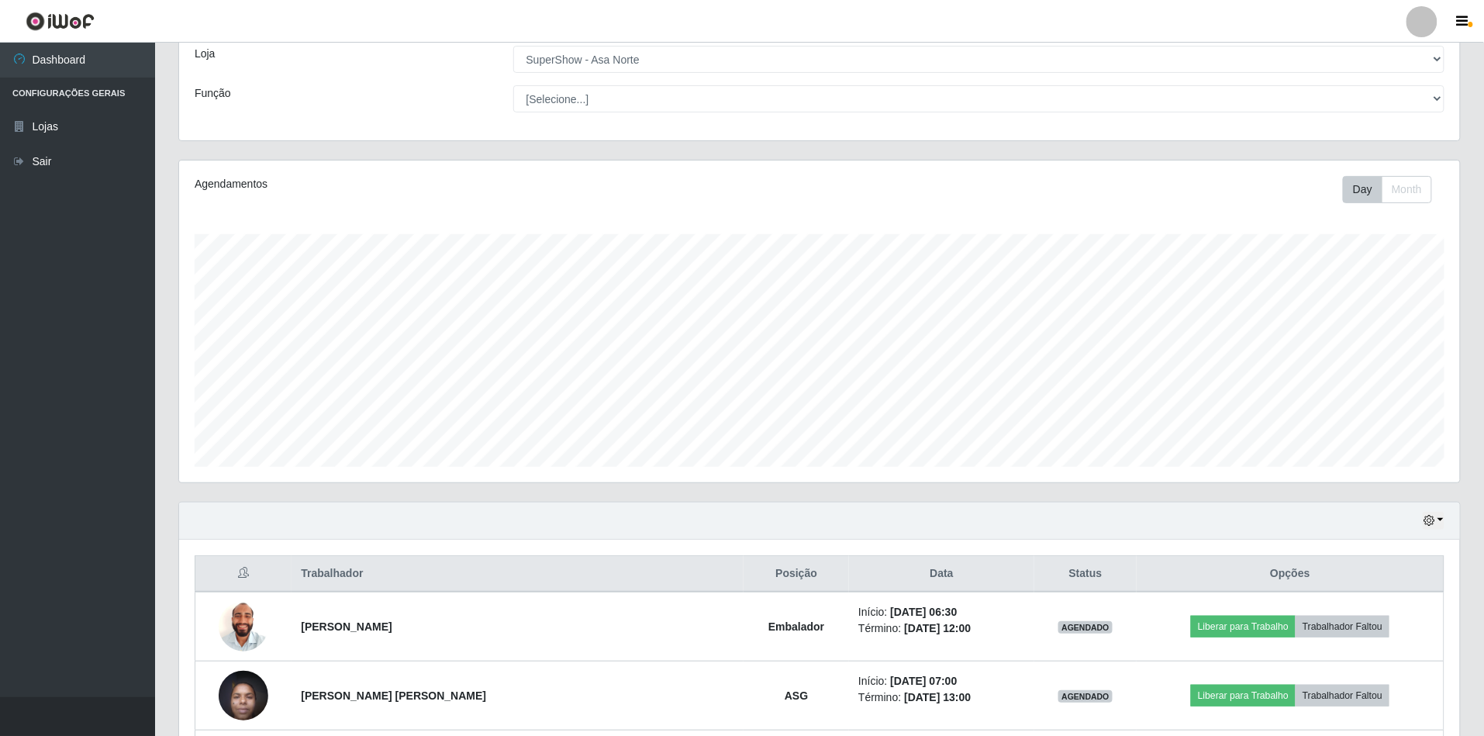
scroll to position [206, 0]
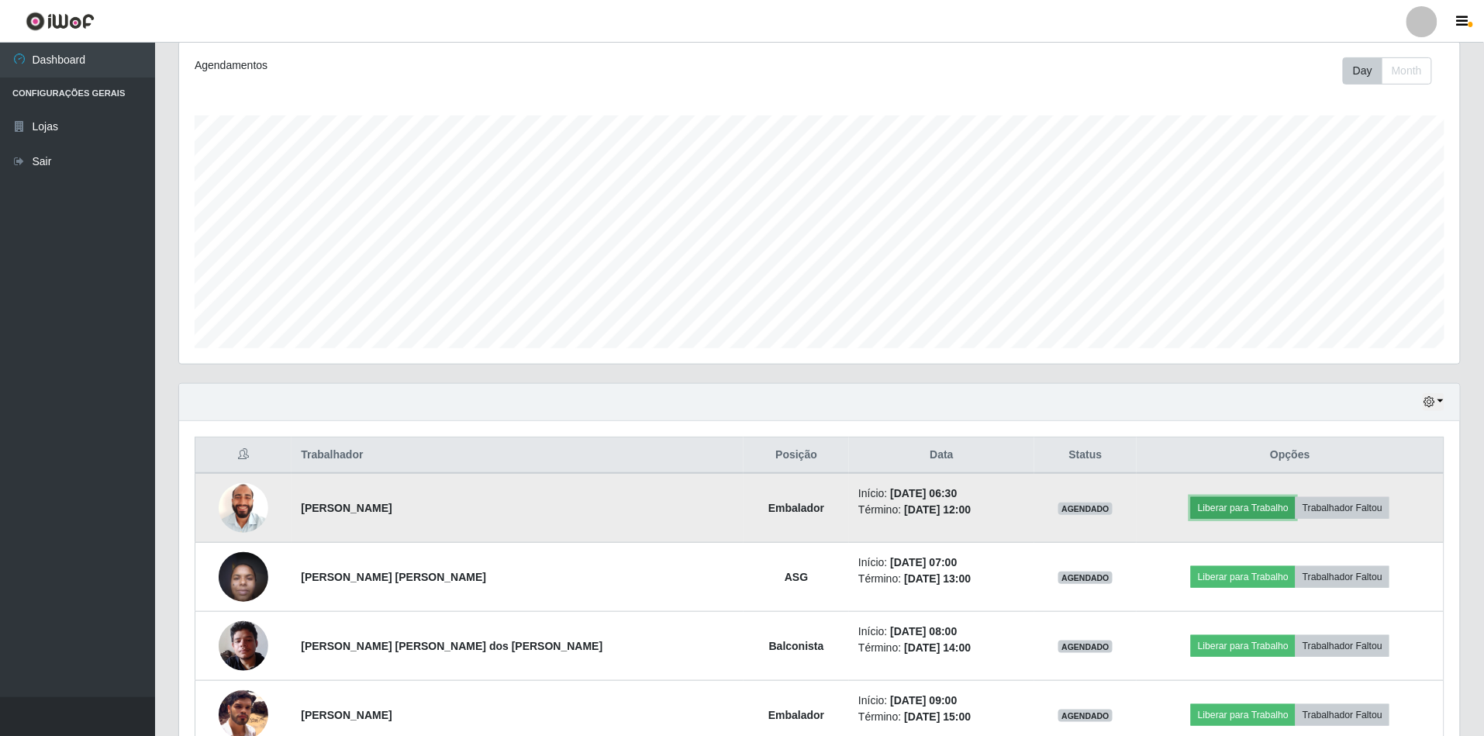
click at [1237, 505] on button "Liberar para Trabalho" at bounding box center [1243, 508] width 105 height 22
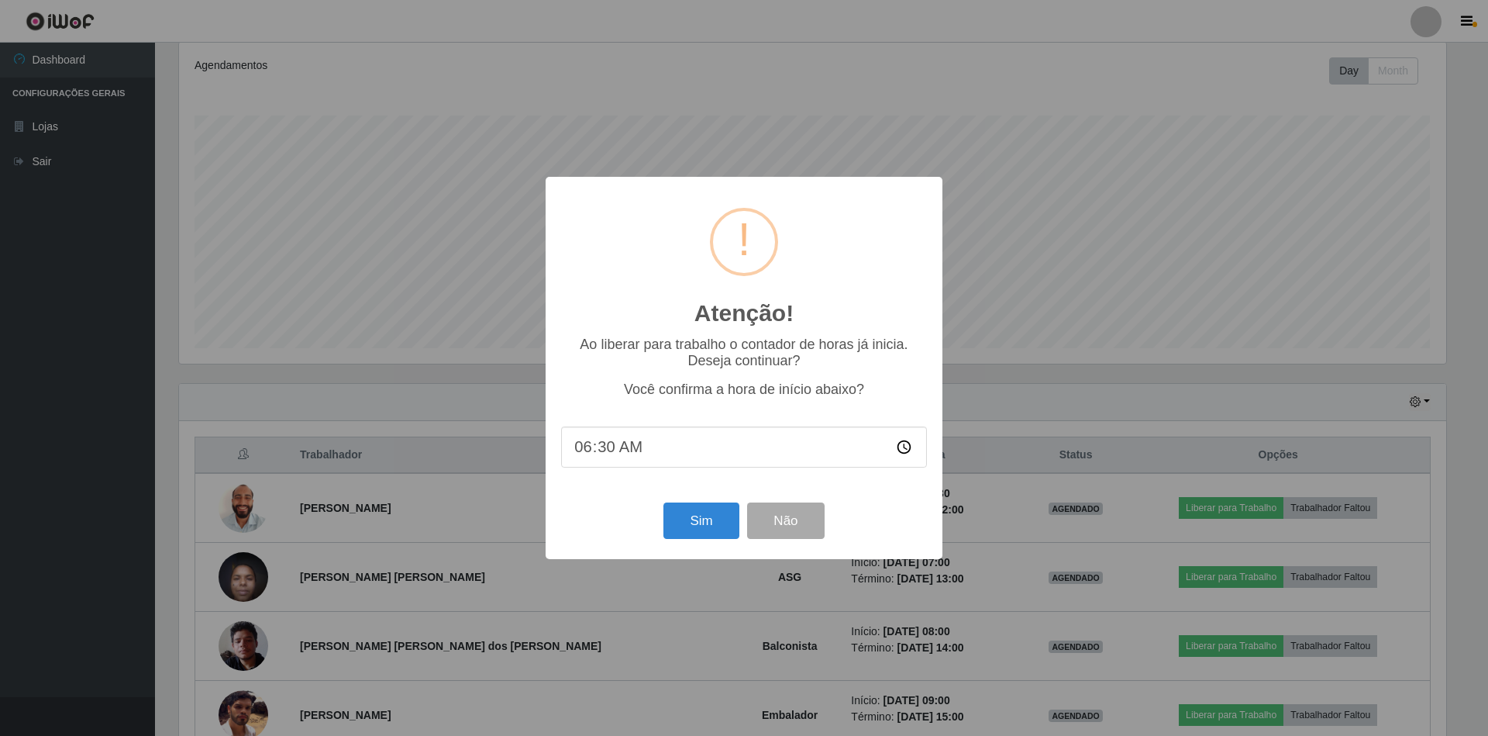
click at [648, 436] on input "06:30" at bounding box center [744, 446] width 366 height 41
click at [643, 450] on input "06:30" at bounding box center [744, 446] width 366 height 41
click at [608, 454] on input "06:30" at bounding box center [744, 446] width 366 height 41
type input "06:27"
click at [716, 524] on button "Sim" at bounding box center [701, 520] width 75 height 36
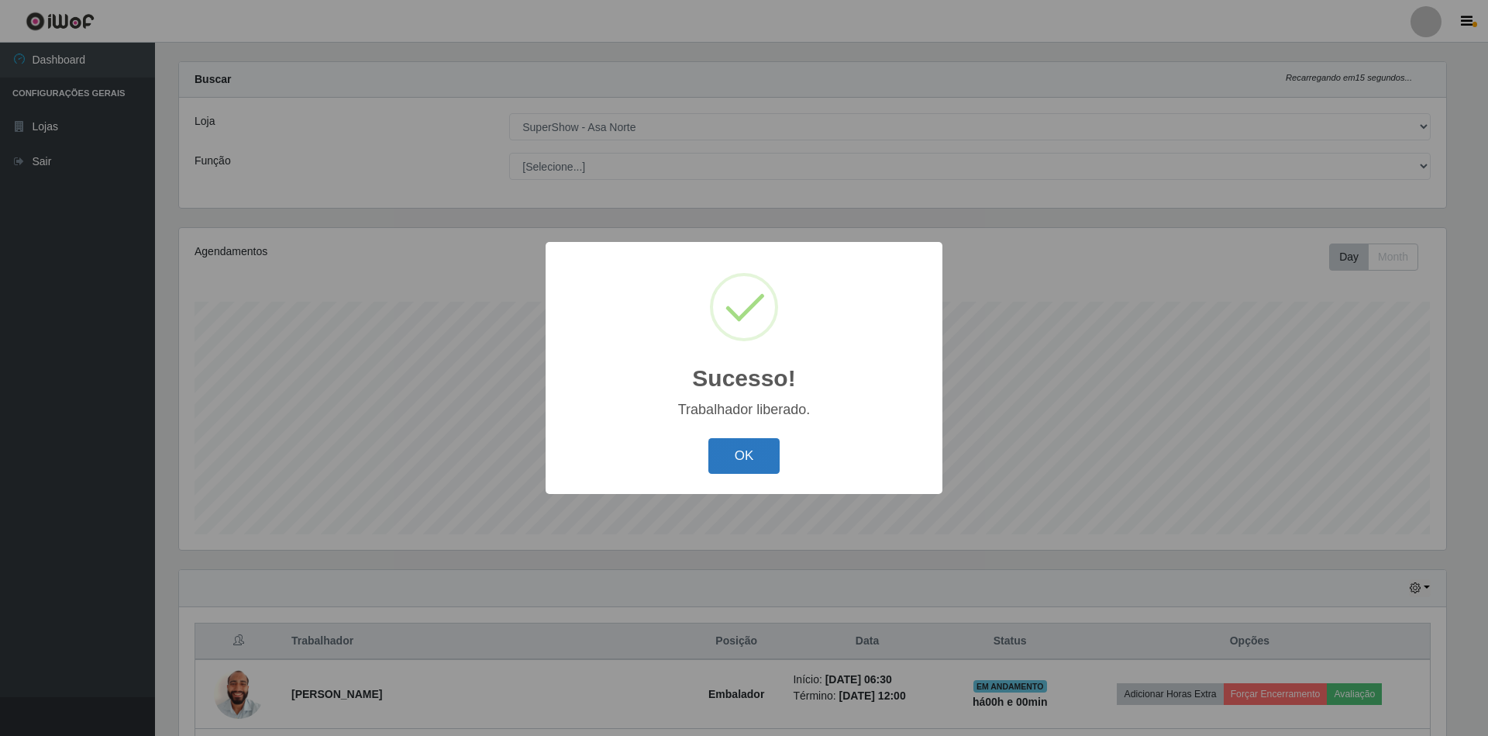
click at [767, 451] on button "OK" at bounding box center [745, 456] width 72 height 36
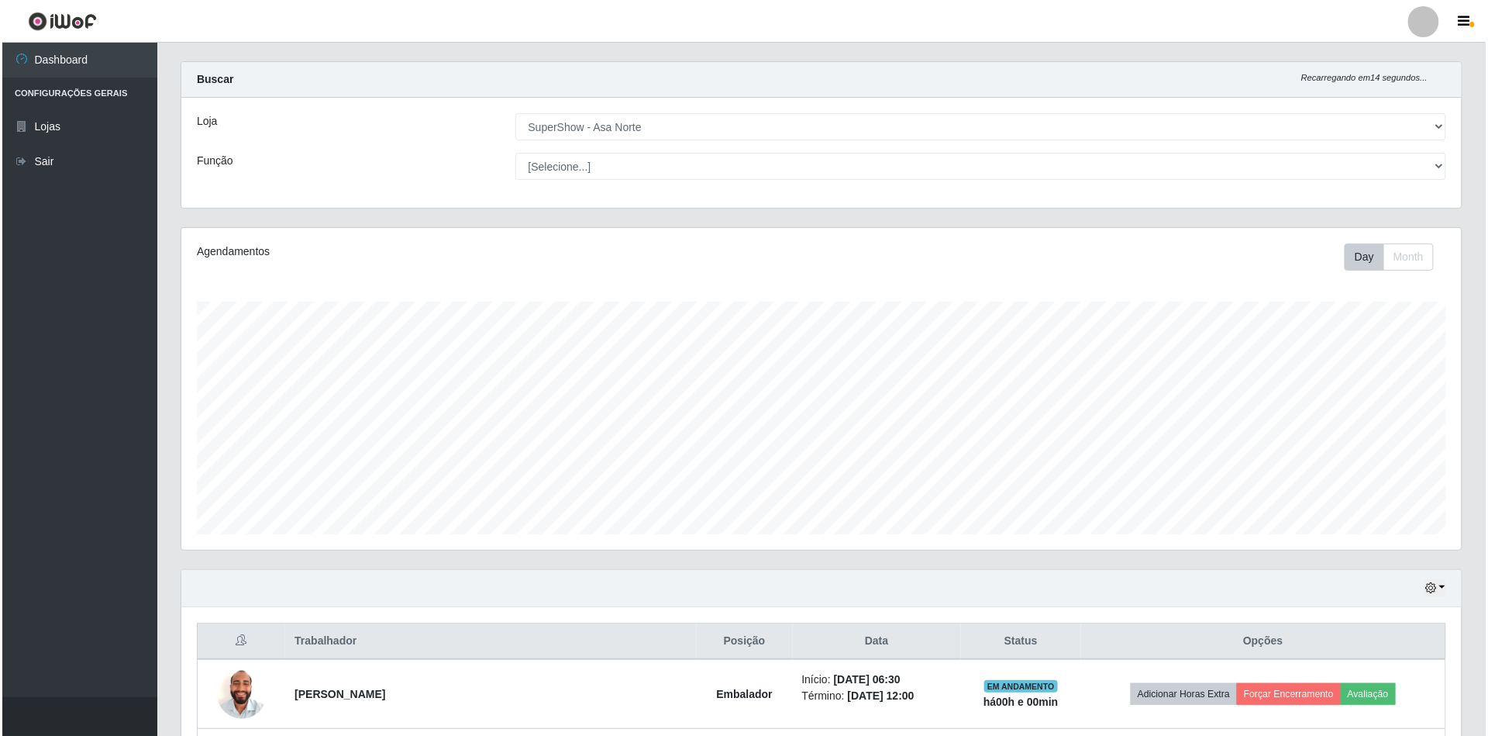
scroll to position [124, 0]
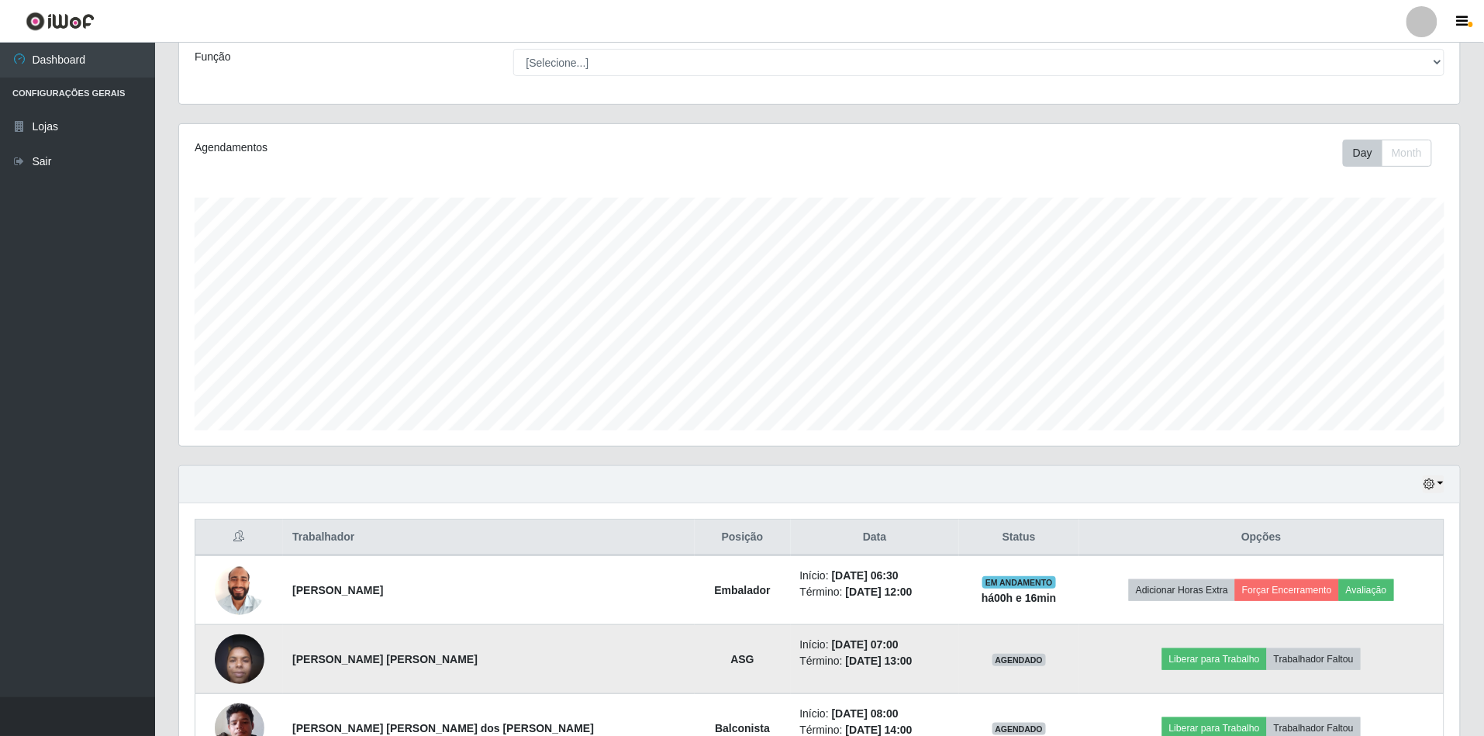
click at [251, 662] on img at bounding box center [240, 659] width 50 height 66
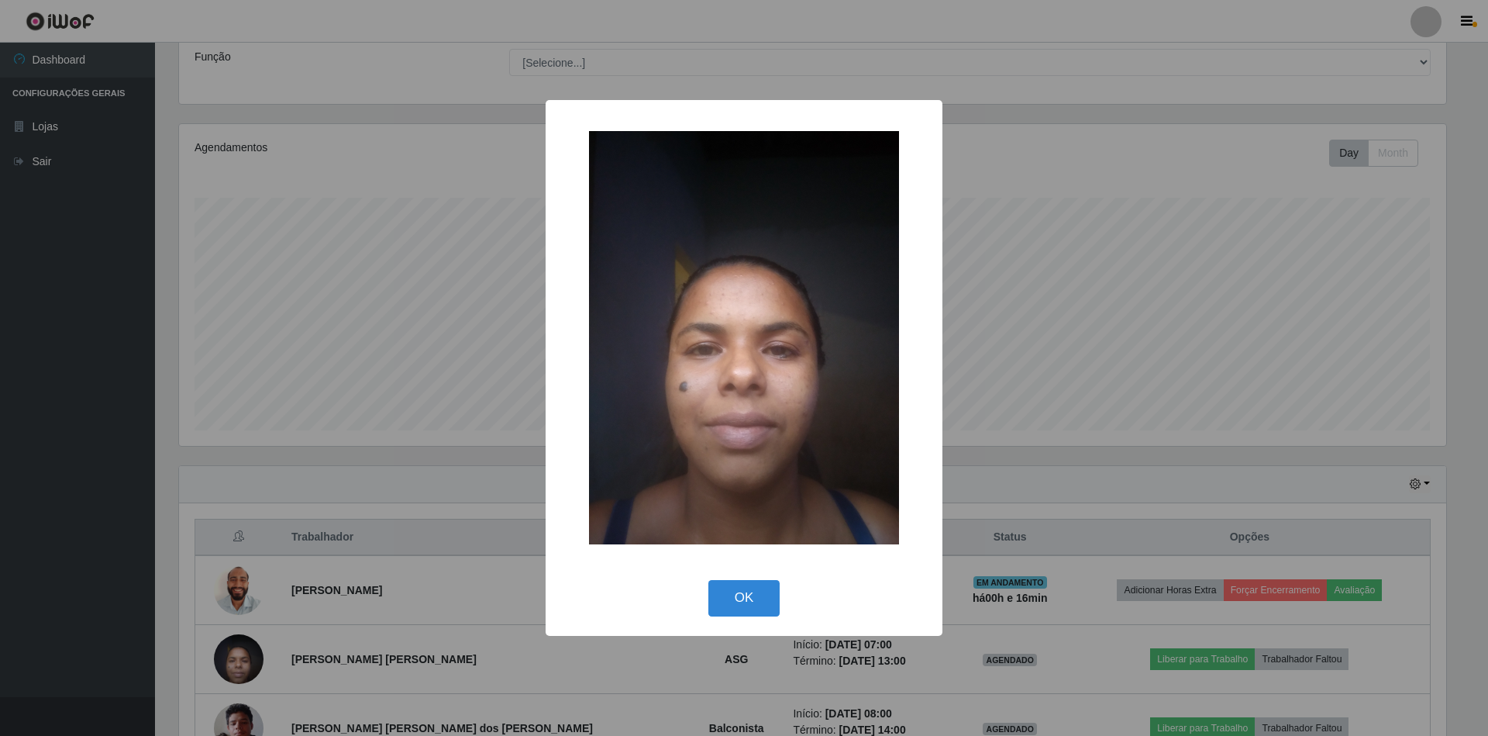
click at [1087, 329] on div "× OK Cancel" at bounding box center [744, 368] width 1488 height 736
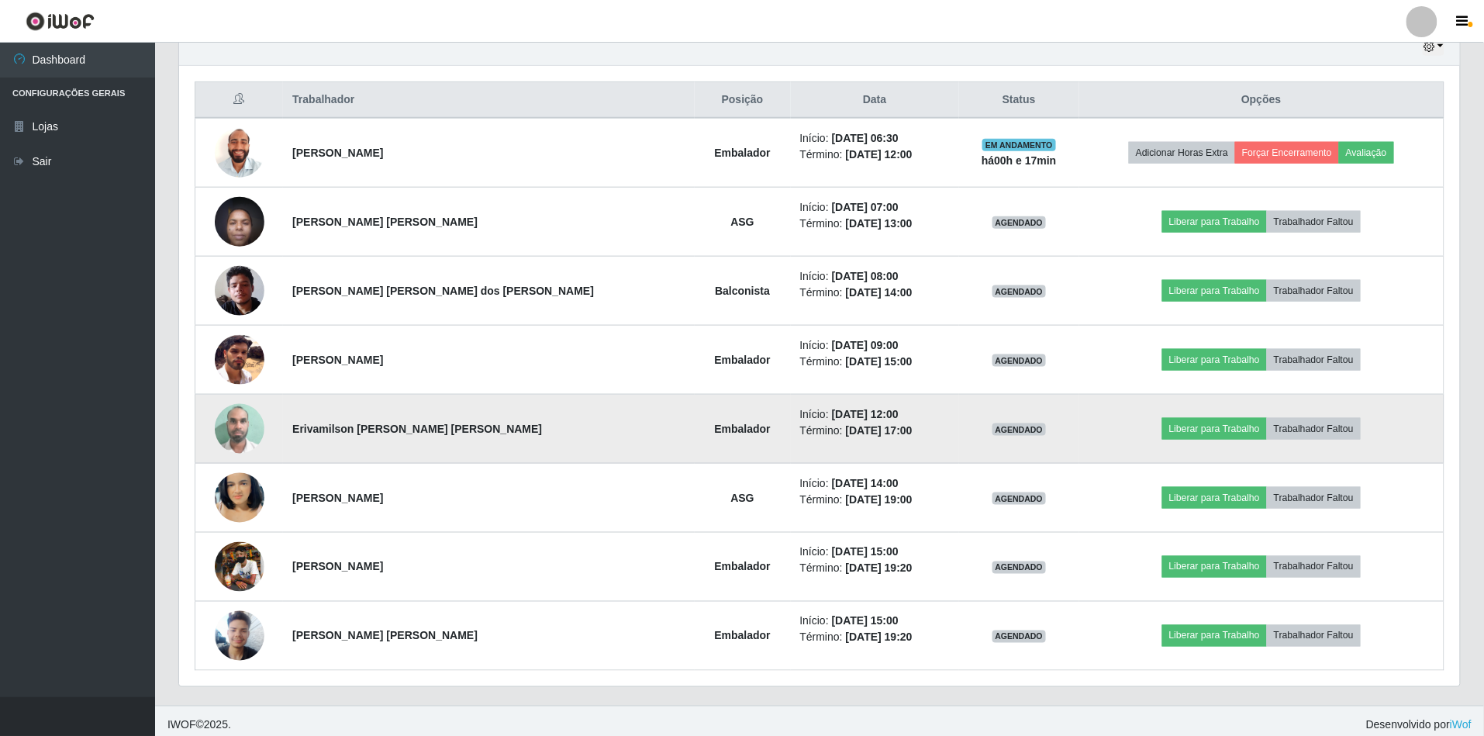
scroll to position [471, 0]
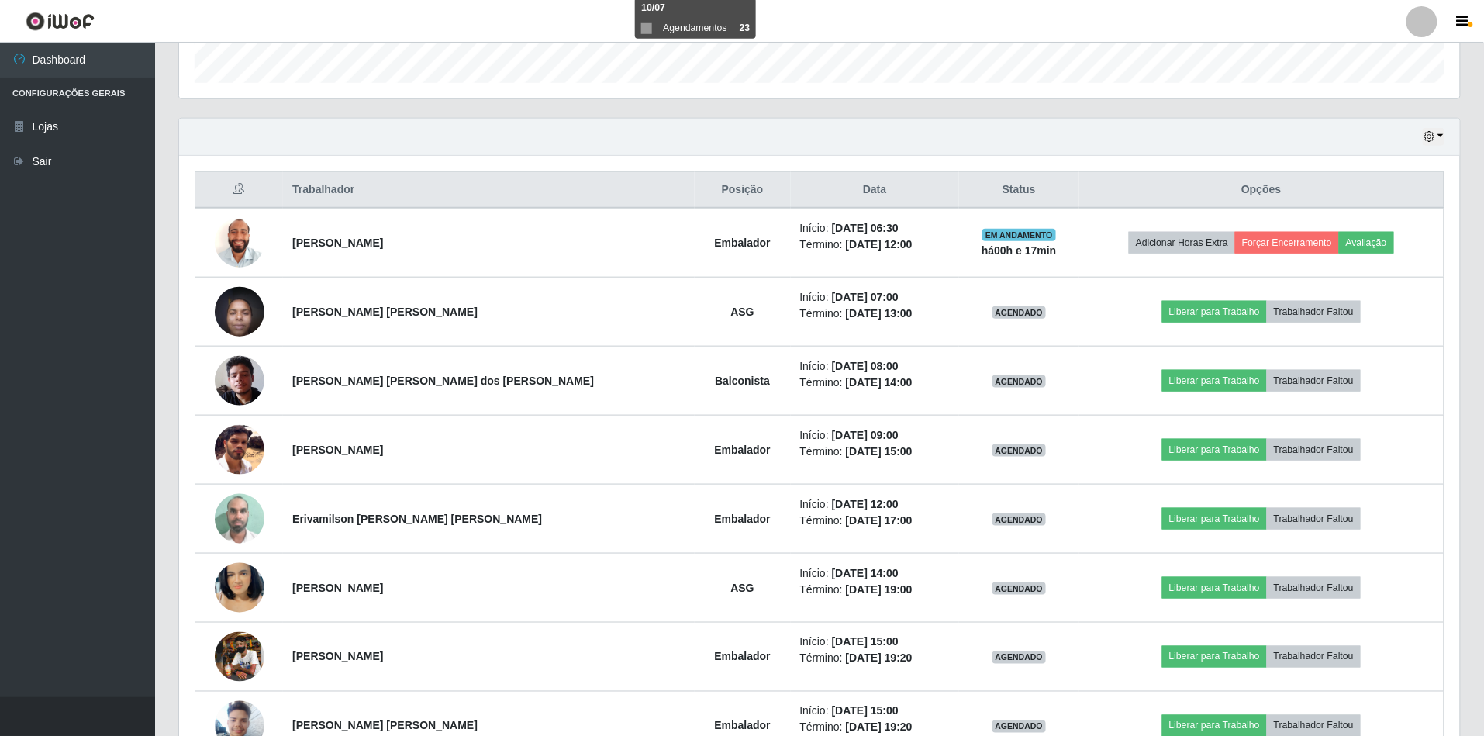
drag, startPoint x: 410, startPoint y: 417, endPoint x: 233, endPoint y: 752, distance: 378.7
